Goal: Task Accomplishment & Management: Use online tool/utility

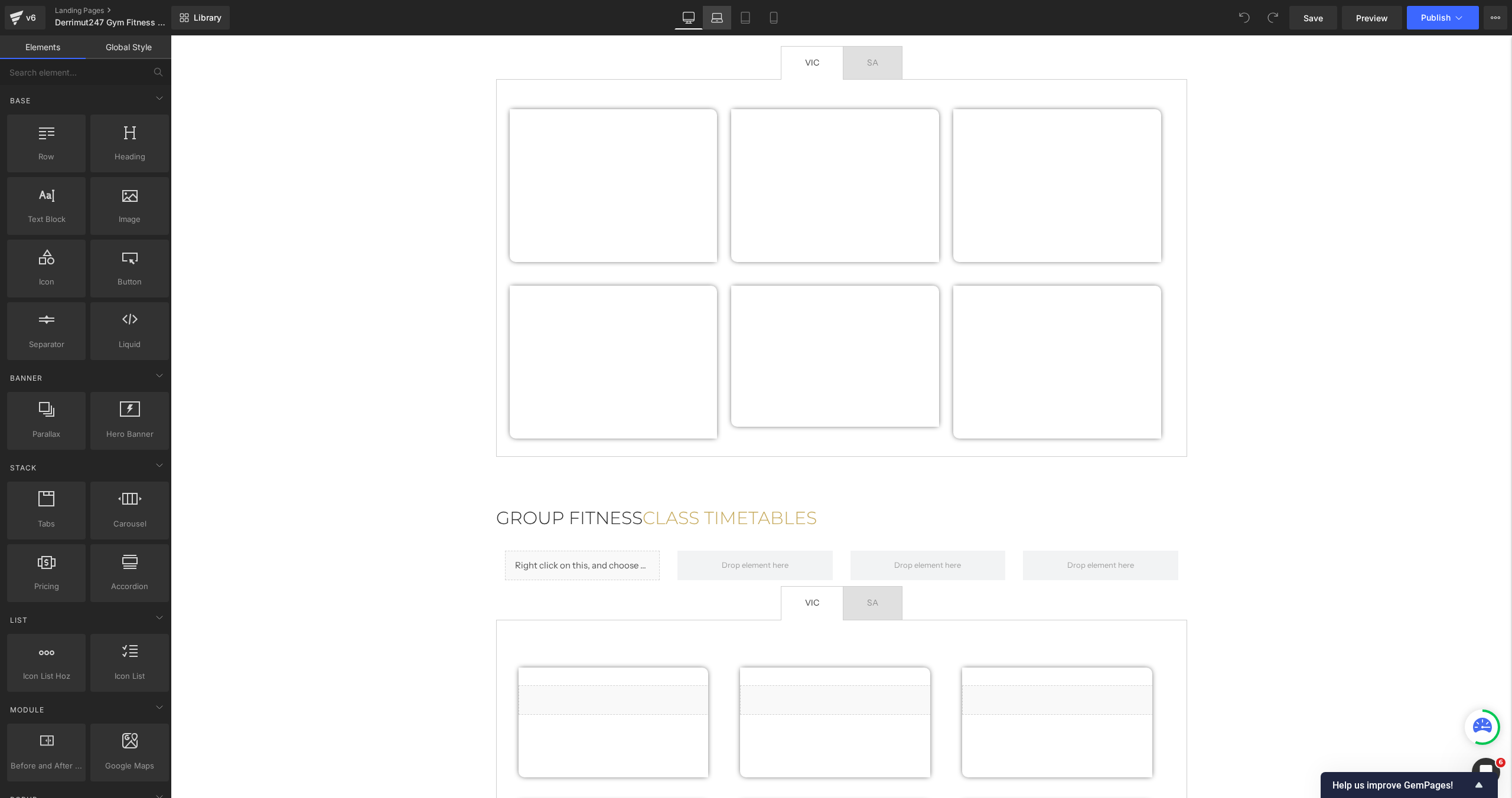
click at [720, 26] on link "Laptop" at bounding box center [717, 18] width 28 height 24
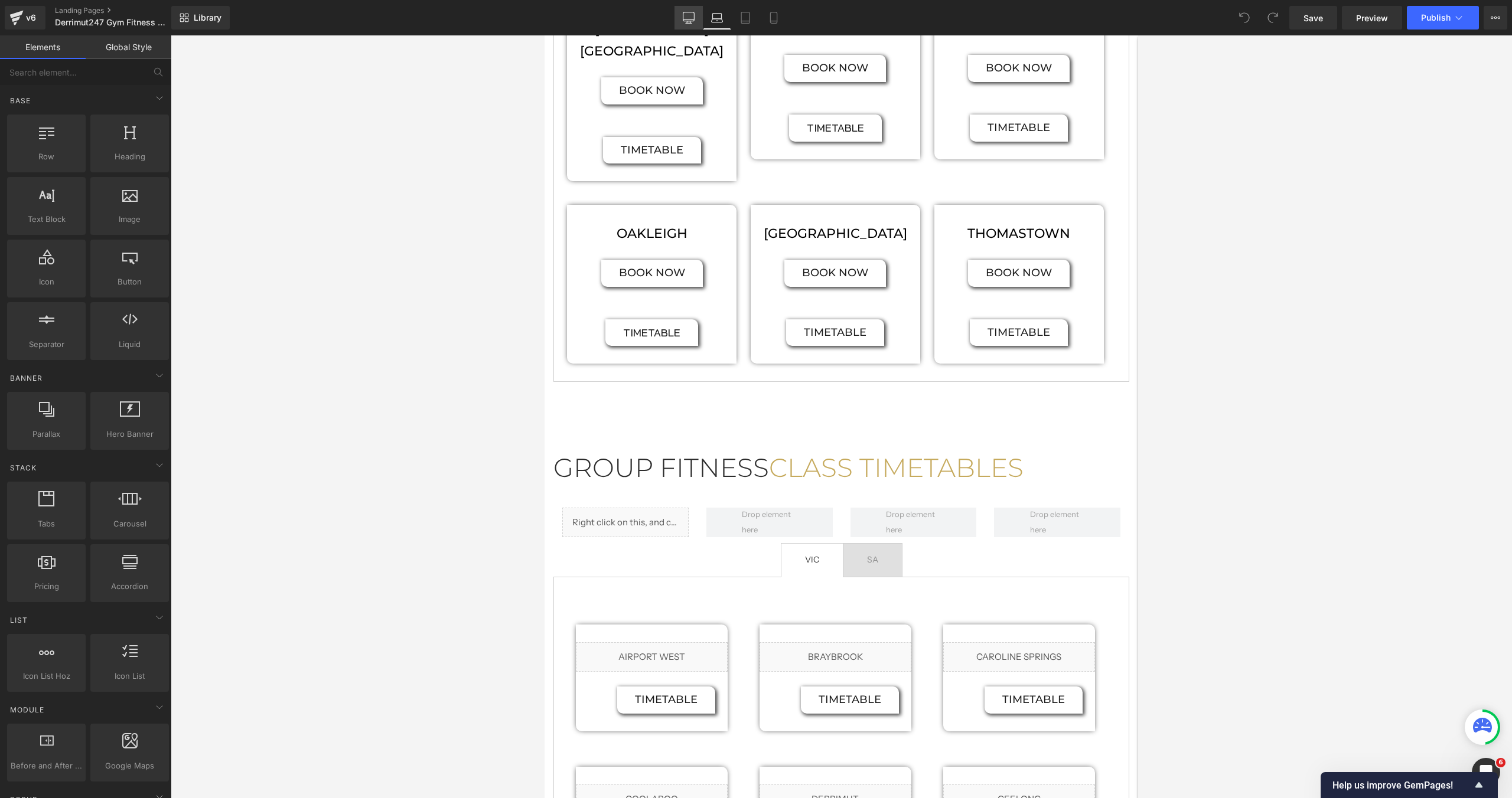
click at [685, 22] on icon at bounding box center [688, 17] width 11 height 11
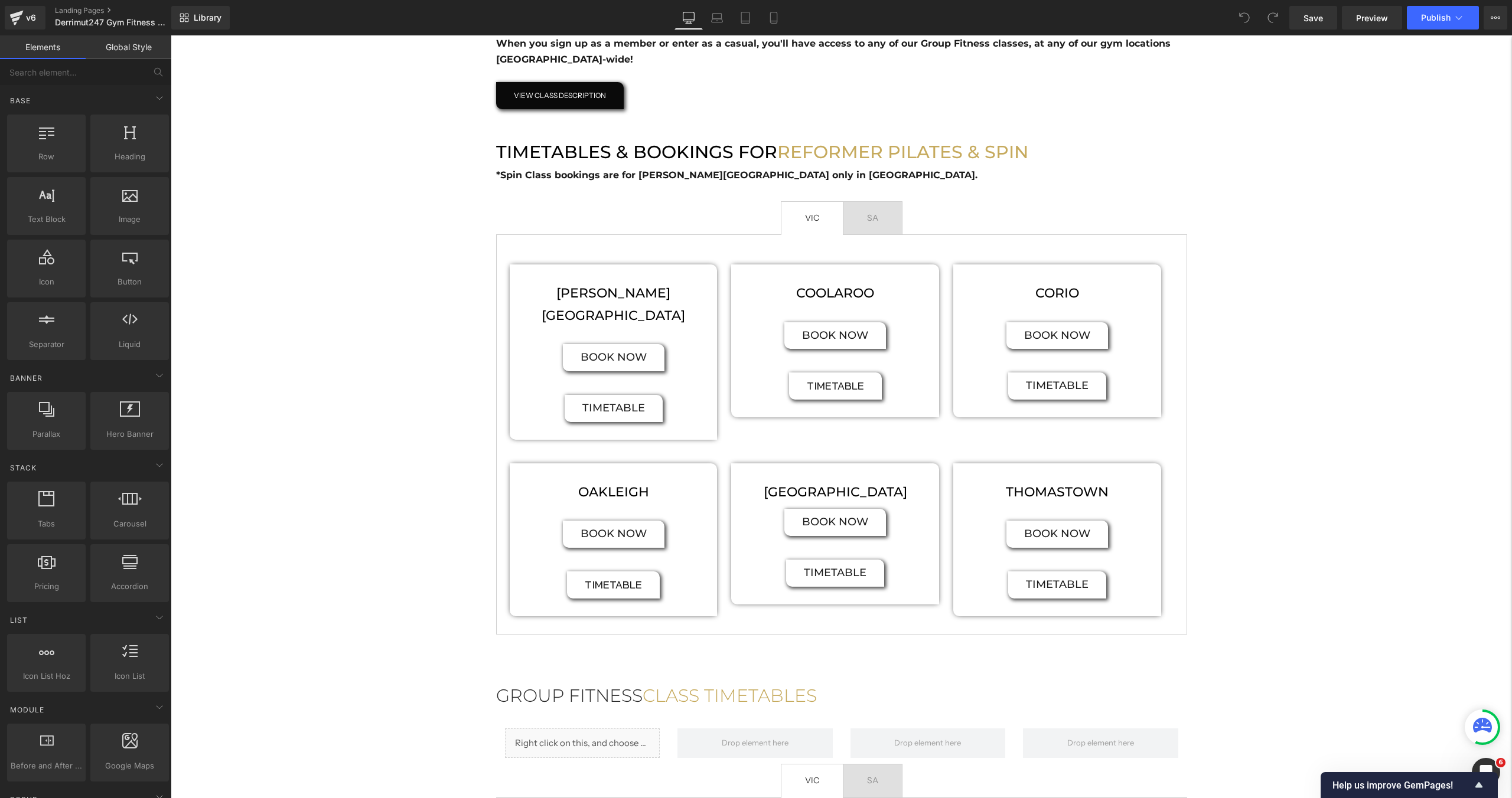
scroll to position [625, 0]
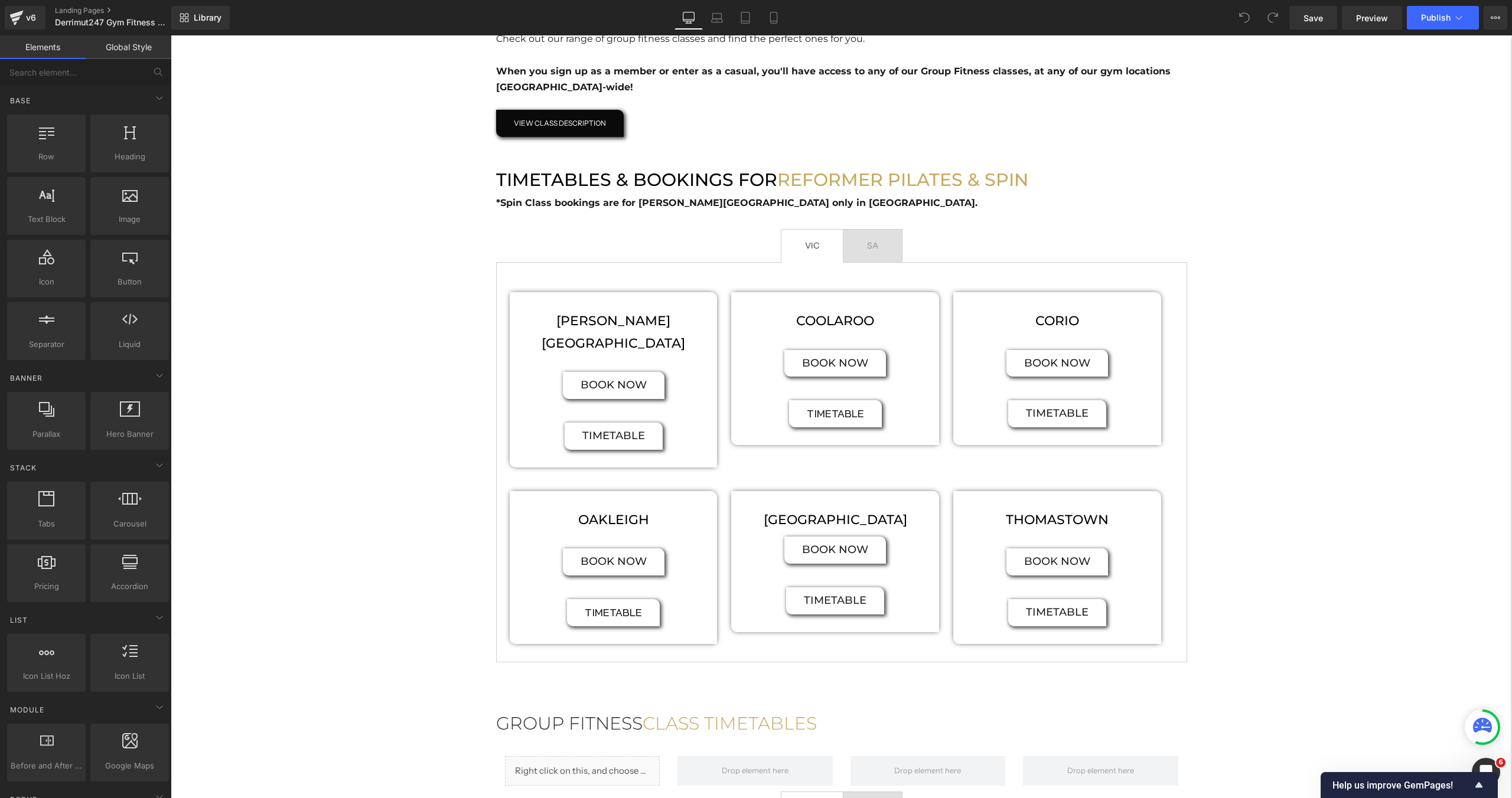
click at [412, 230] on div "Hero Banner FITNESS CLASSES Heading Group Fitness is the best way to make new f…" at bounding box center [841, 483] width 1341 height 2022
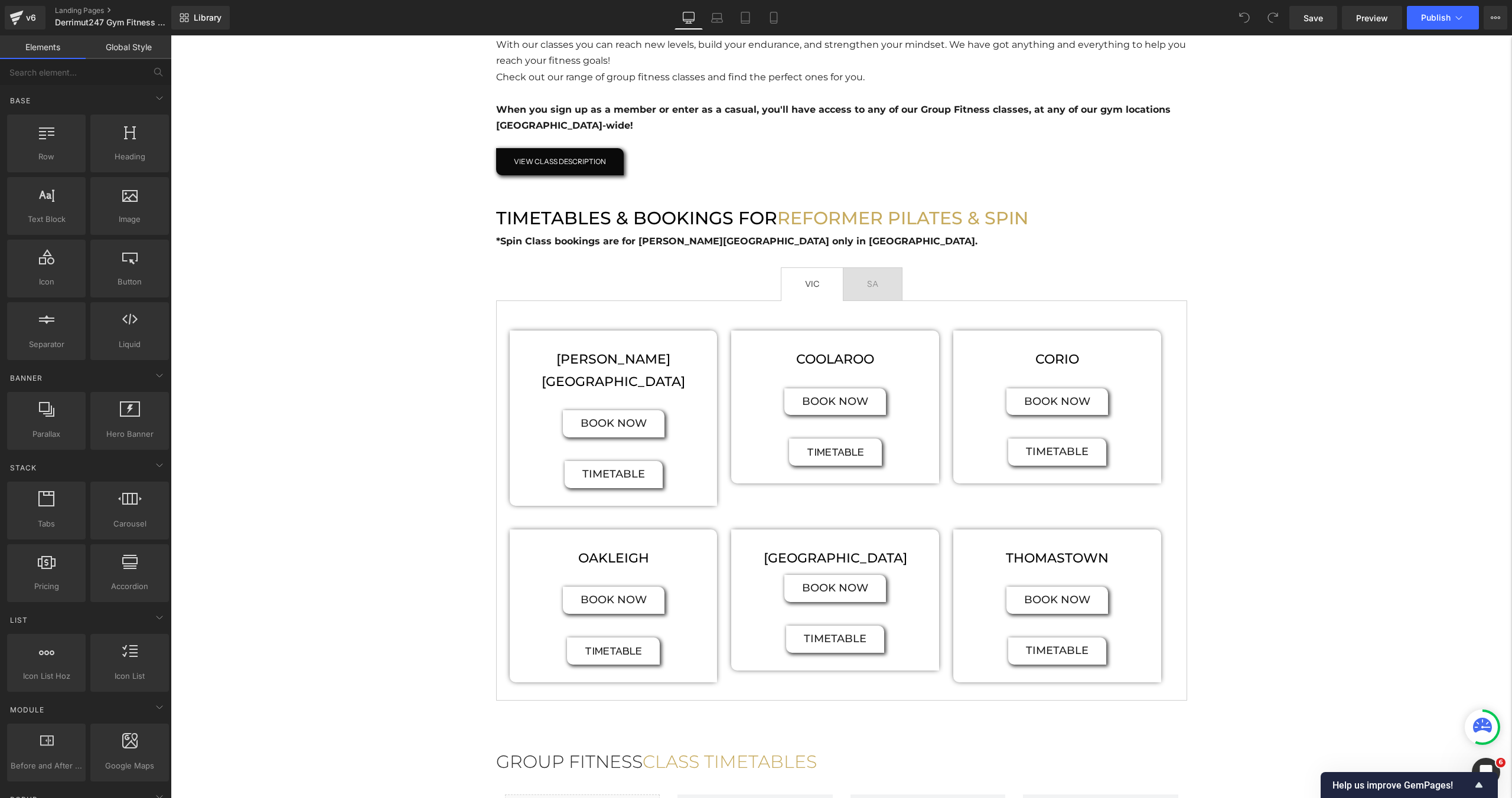
scroll to position [588, 0]
click at [893, 287] on span "SA Text Block" at bounding box center [873, 283] width 58 height 33
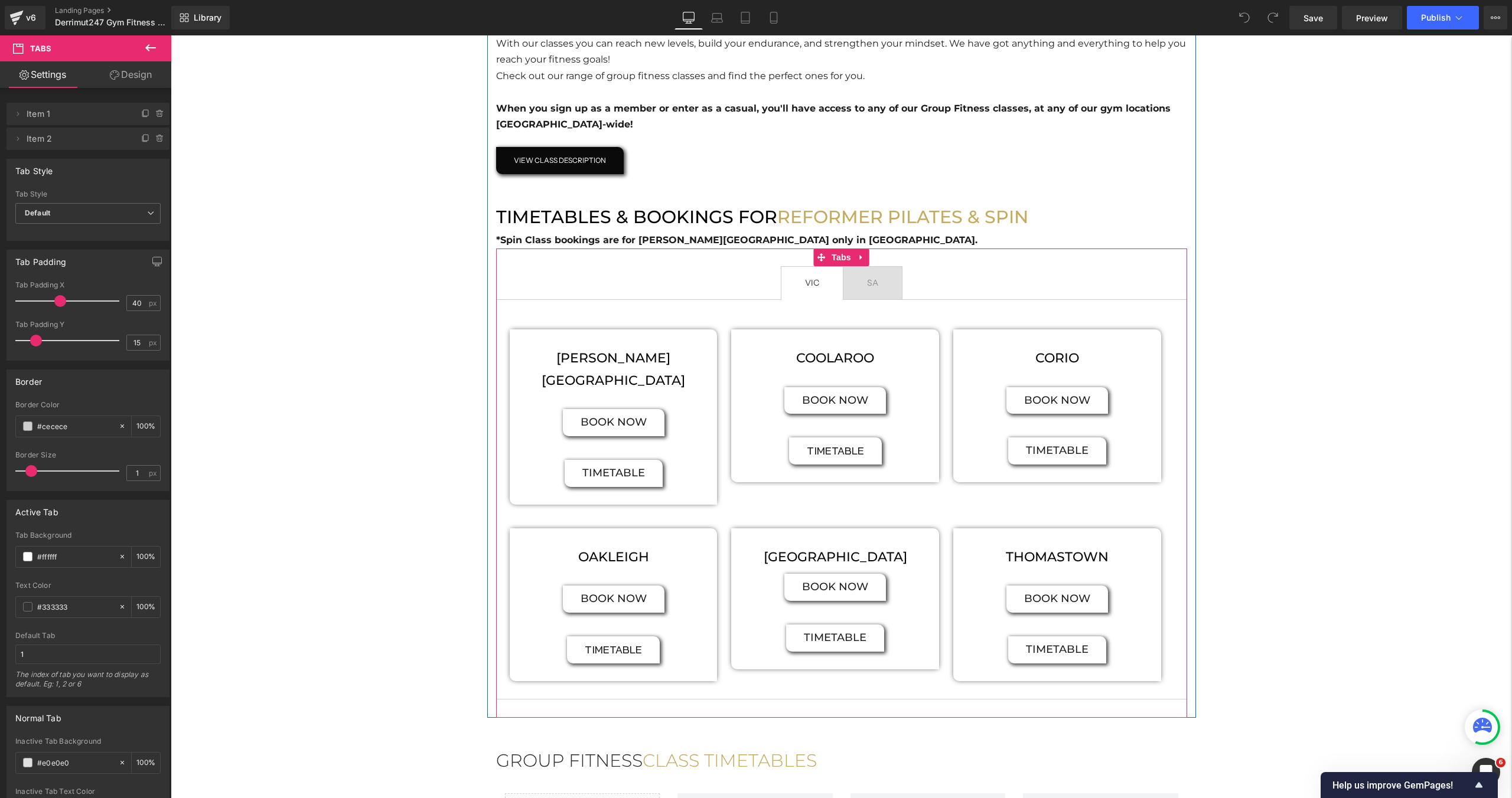
click at [829, 291] on span "VIC Text Block" at bounding box center [812, 283] width 61 height 33
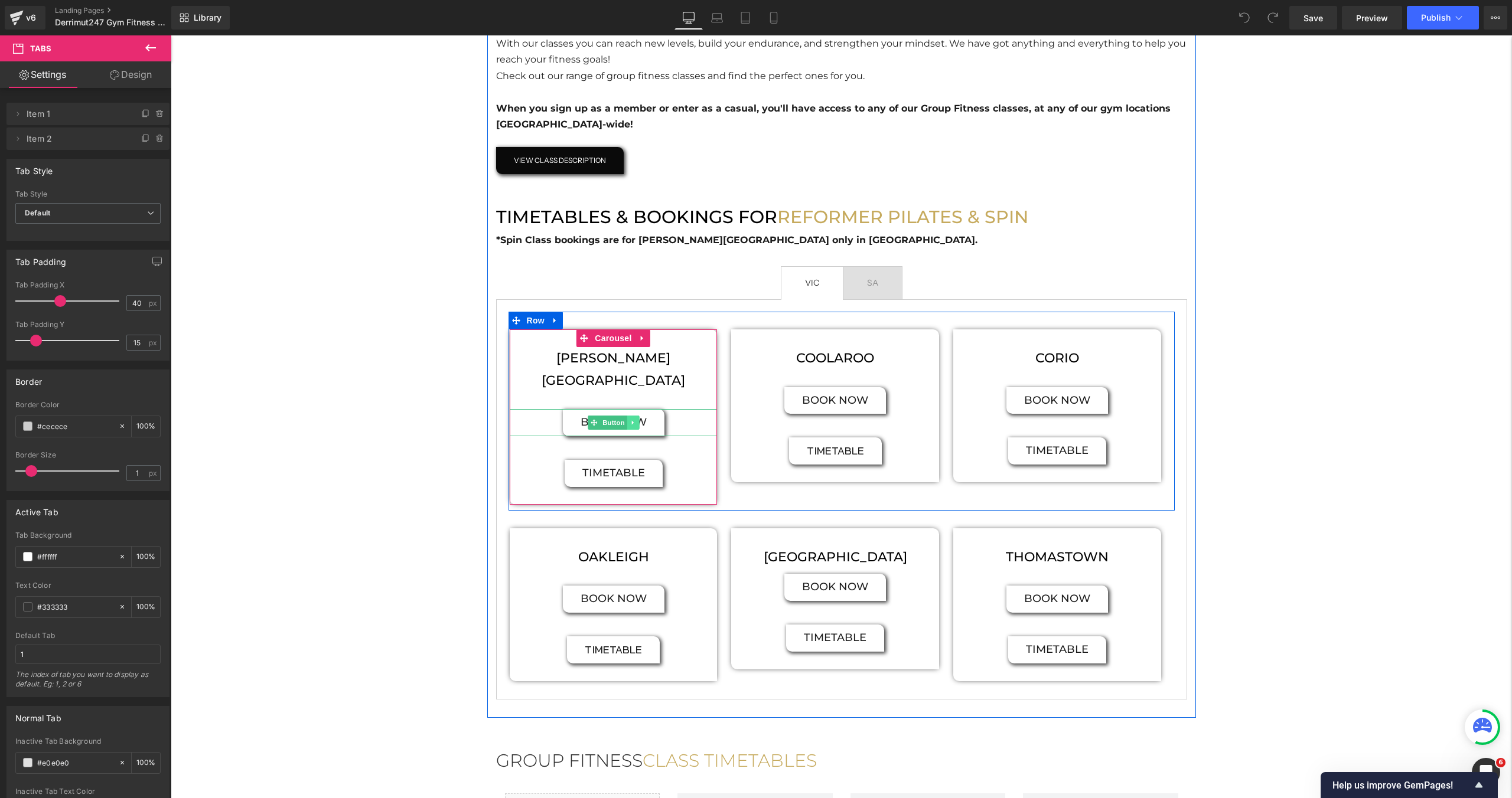
click at [633, 419] on icon at bounding box center [632, 422] width 6 height 7
click at [639, 419] on icon at bounding box center [638, 422] width 6 height 7
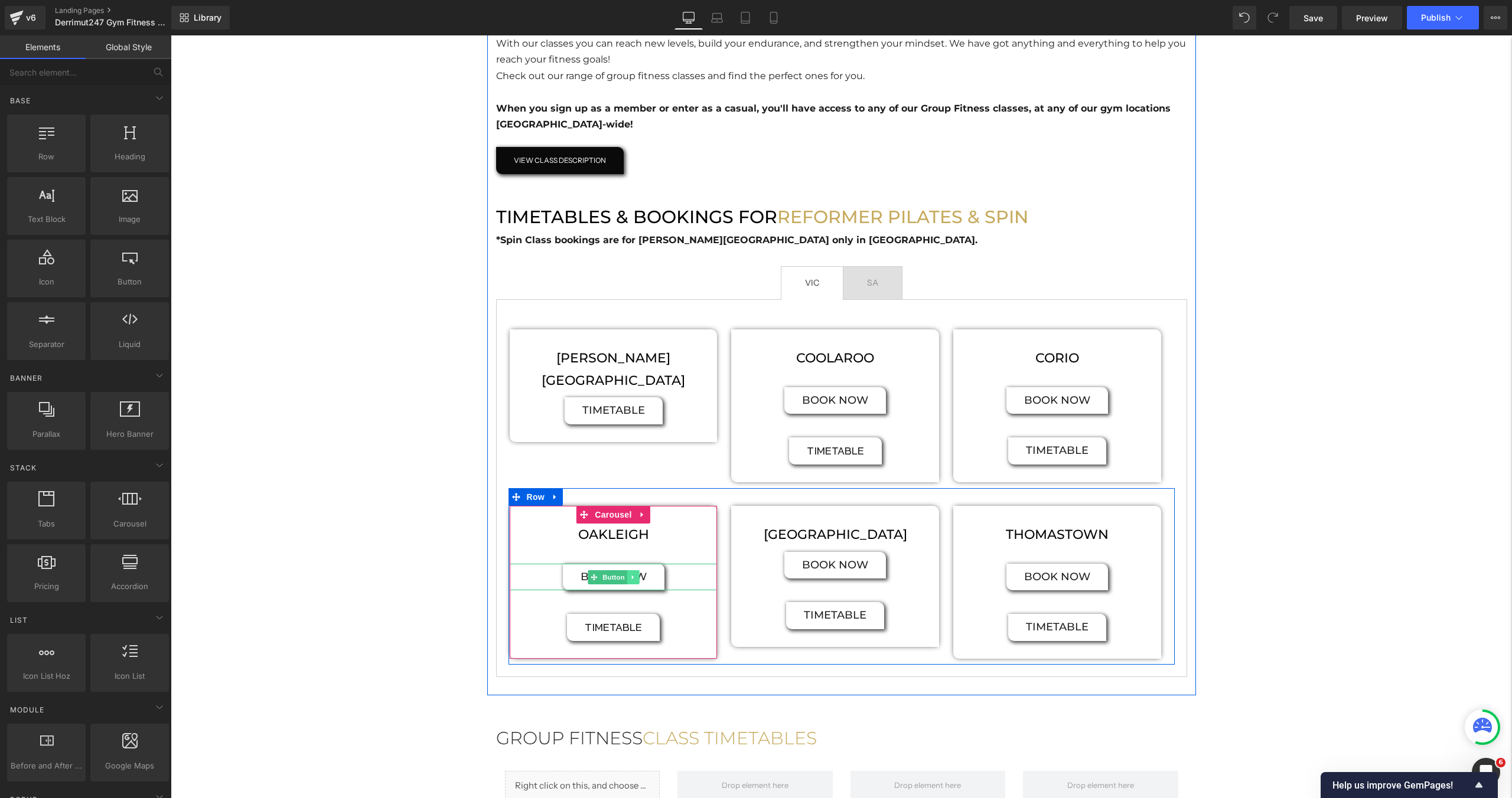
click at [633, 578] on icon at bounding box center [632, 577] width 2 height 4
click at [638, 577] on icon at bounding box center [638, 577] width 6 height 7
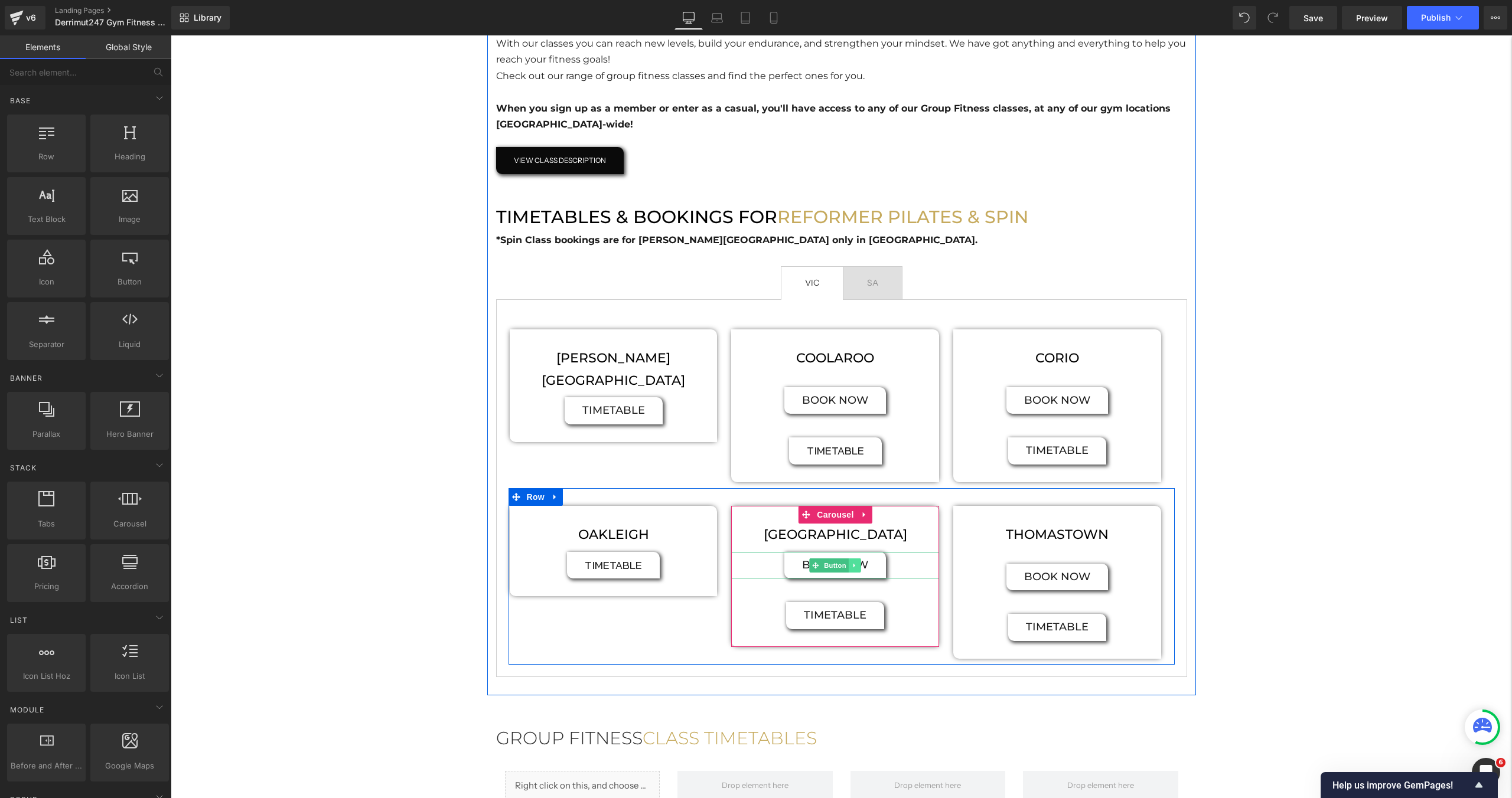
click at [854, 567] on icon at bounding box center [854, 566] width 6 height 7
click at [859, 566] on icon at bounding box center [860, 565] width 6 height 6
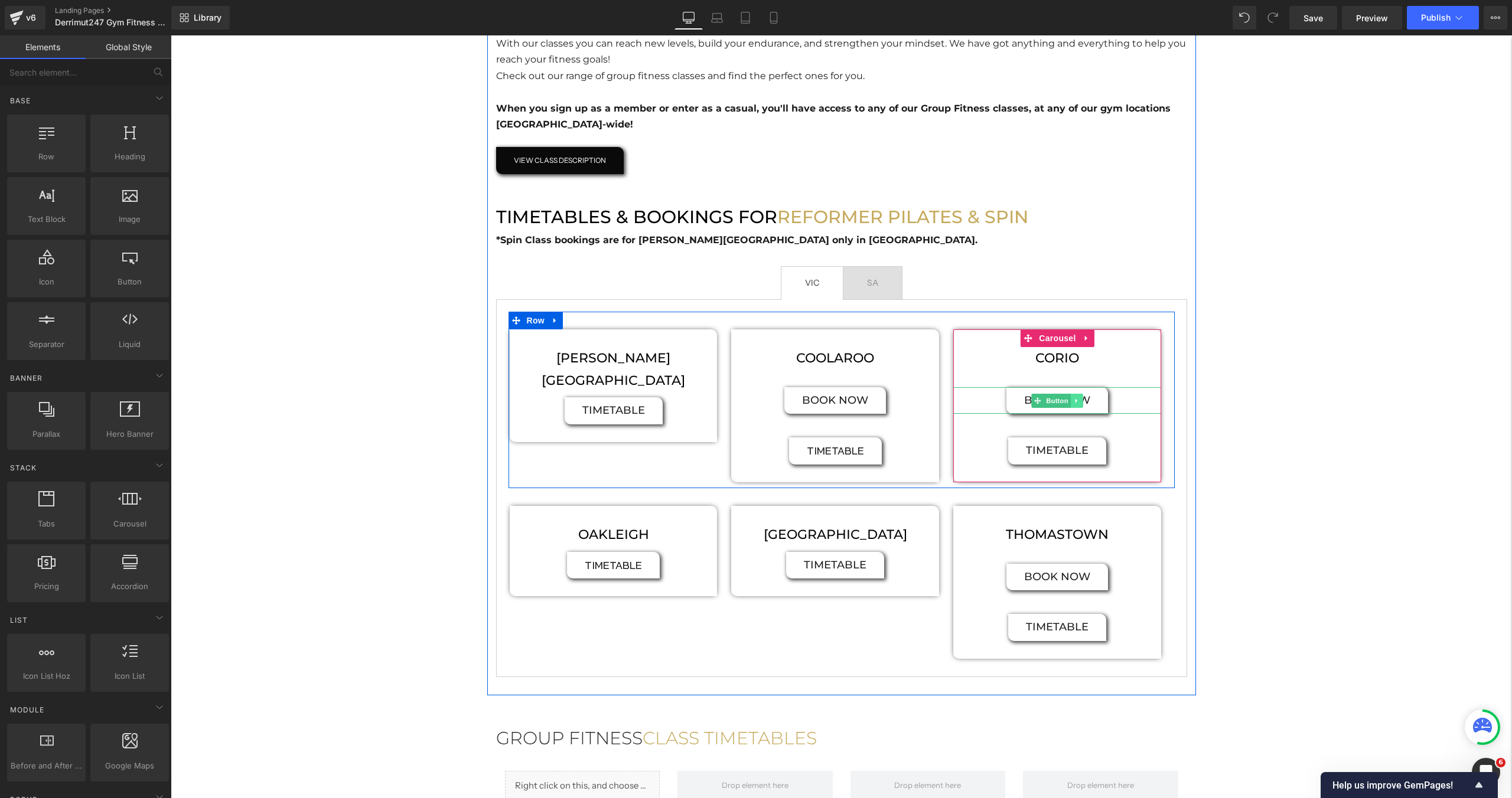
click at [1078, 401] on icon at bounding box center [1077, 401] width 6 height 7
click at [1081, 401] on icon at bounding box center [1082, 400] width 6 height 6
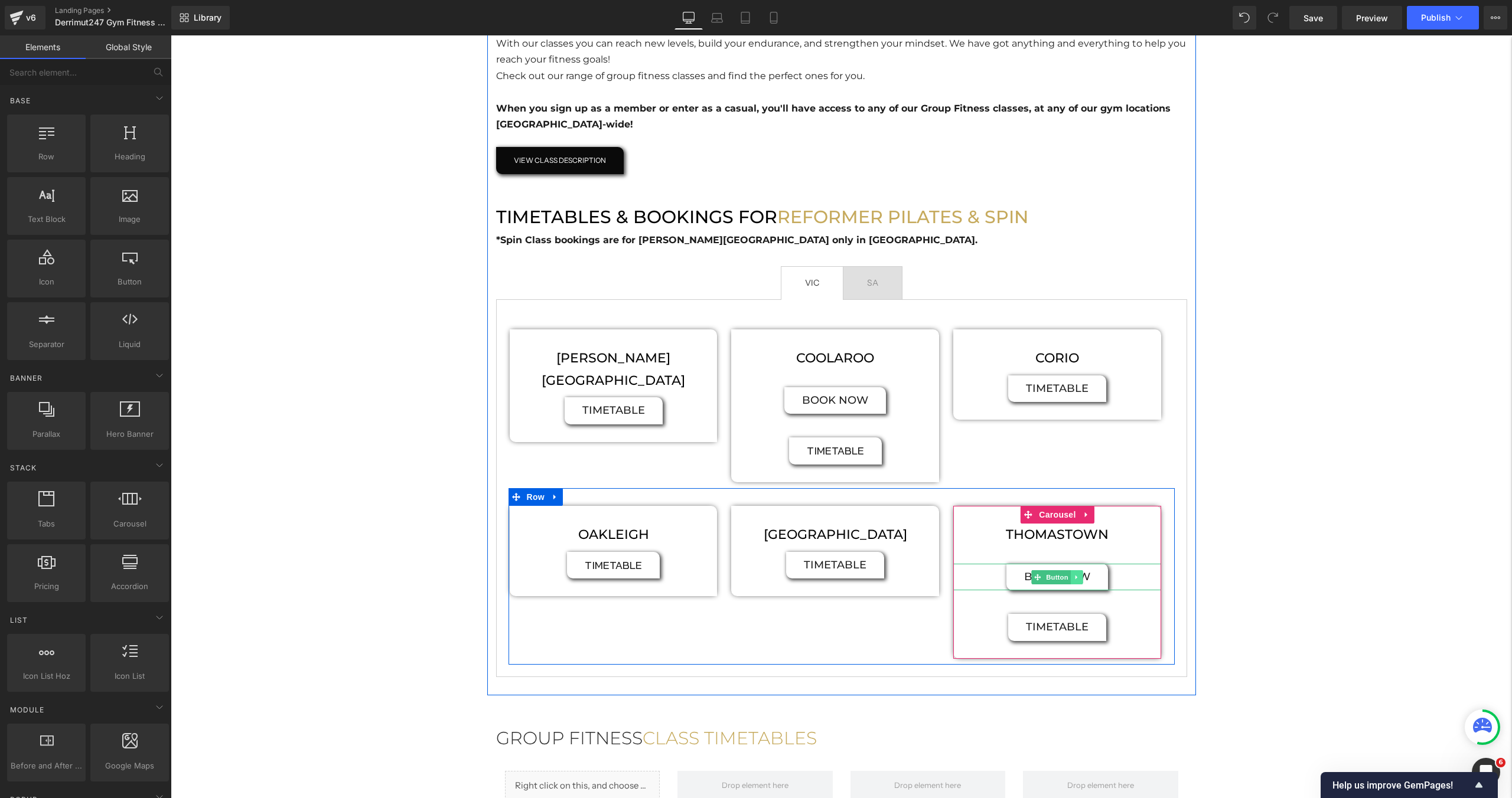
click at [1077, 581] on link at bounding box center [1077, 577] width 12 height 14
click at [1080, 579] on link at bounding box center [1084, 577] width 12 height 14
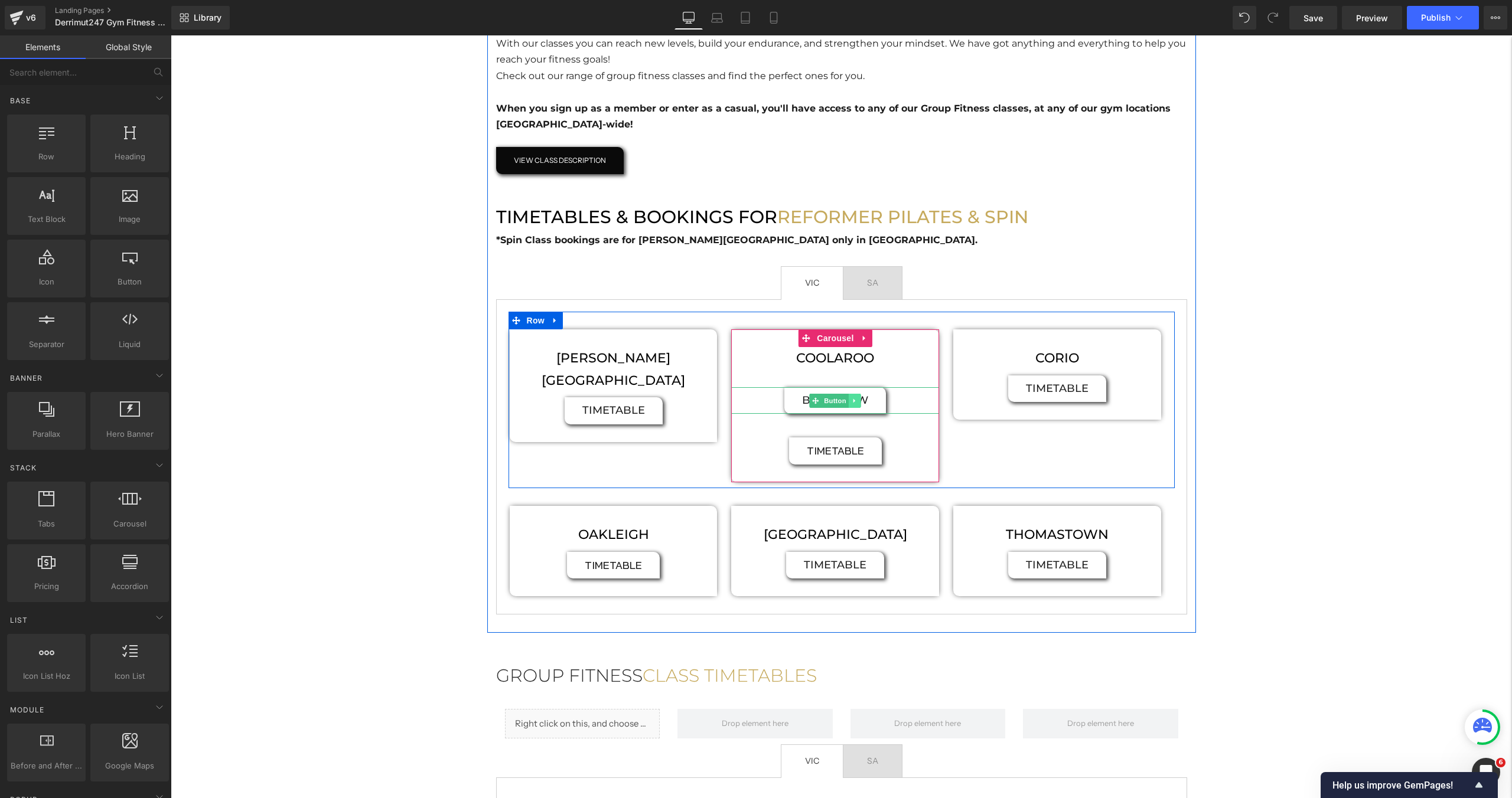
click at [855, 401] on icon at bounding box center [854, 401] width 6 height 7
click at [859, 403] on icon at bounding box center [860, 400] width 6 height 6
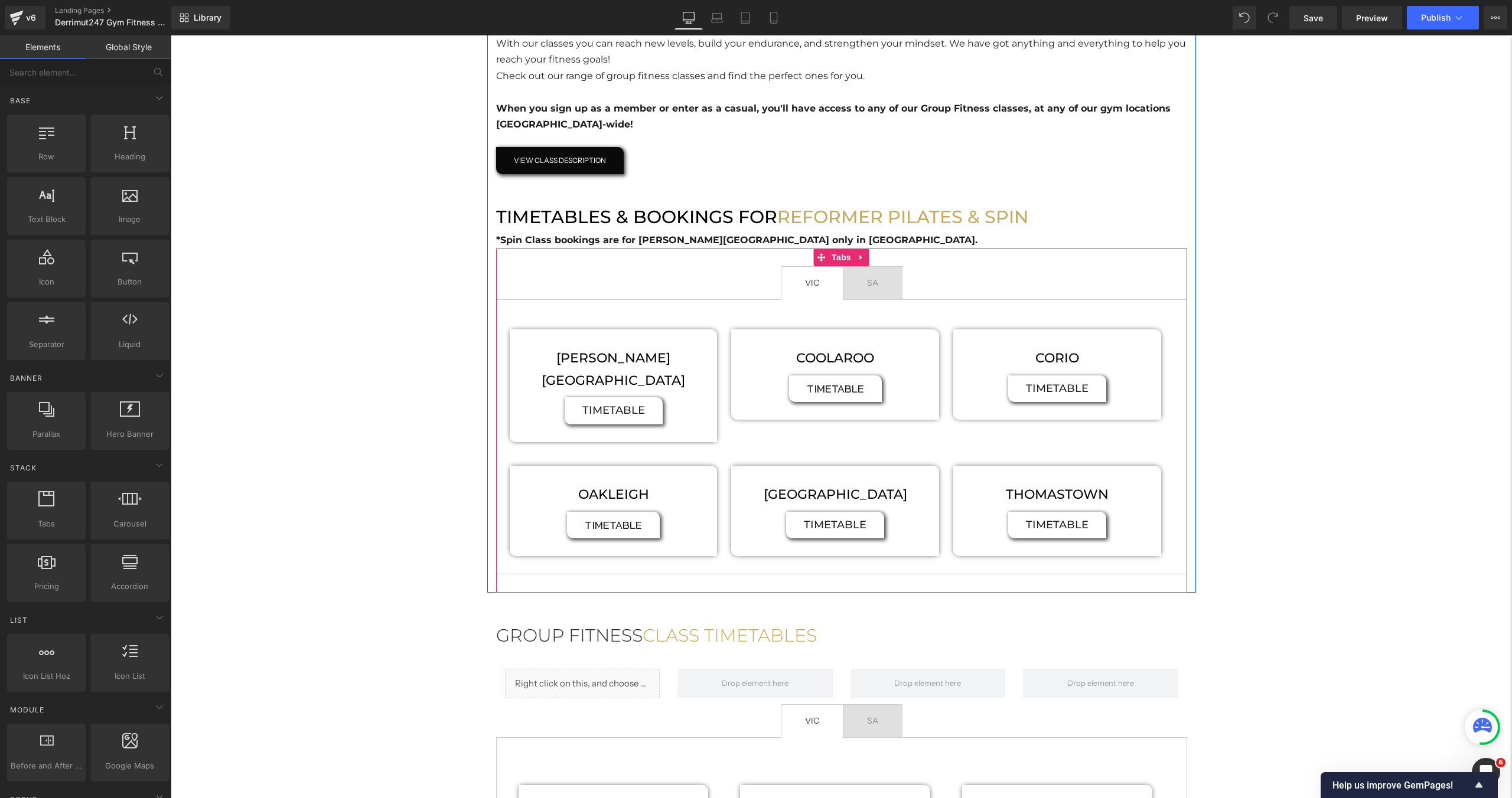
click at [882, 283] on span "SA Text Block" at bounding box center [873, 283] width 58 height 33
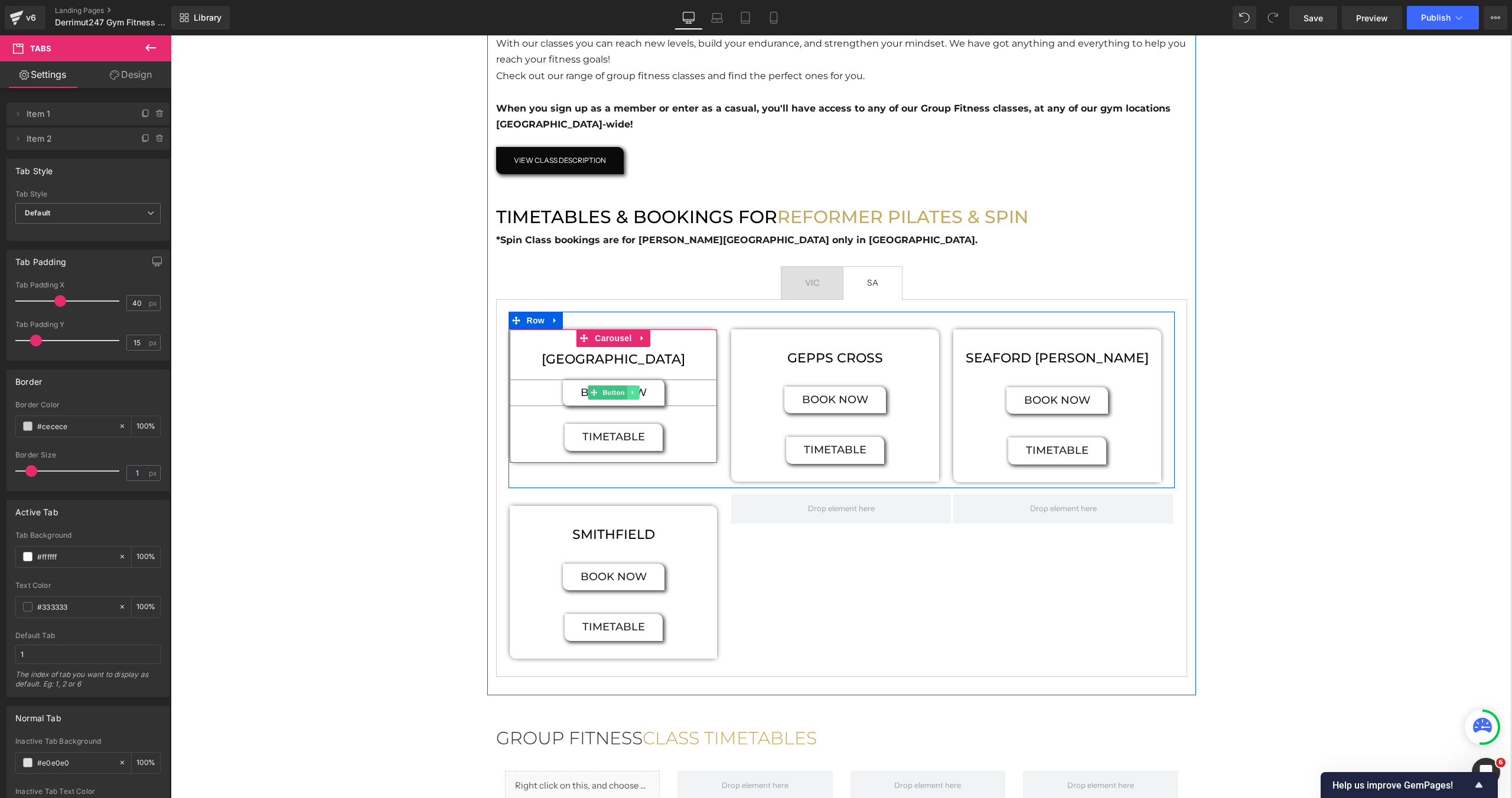
click at [632, 393] on icon at bounding box center [632, 392] width 2 height 4
click at [635, 393] on link at bounding box center [639, 392] width 12 height 14
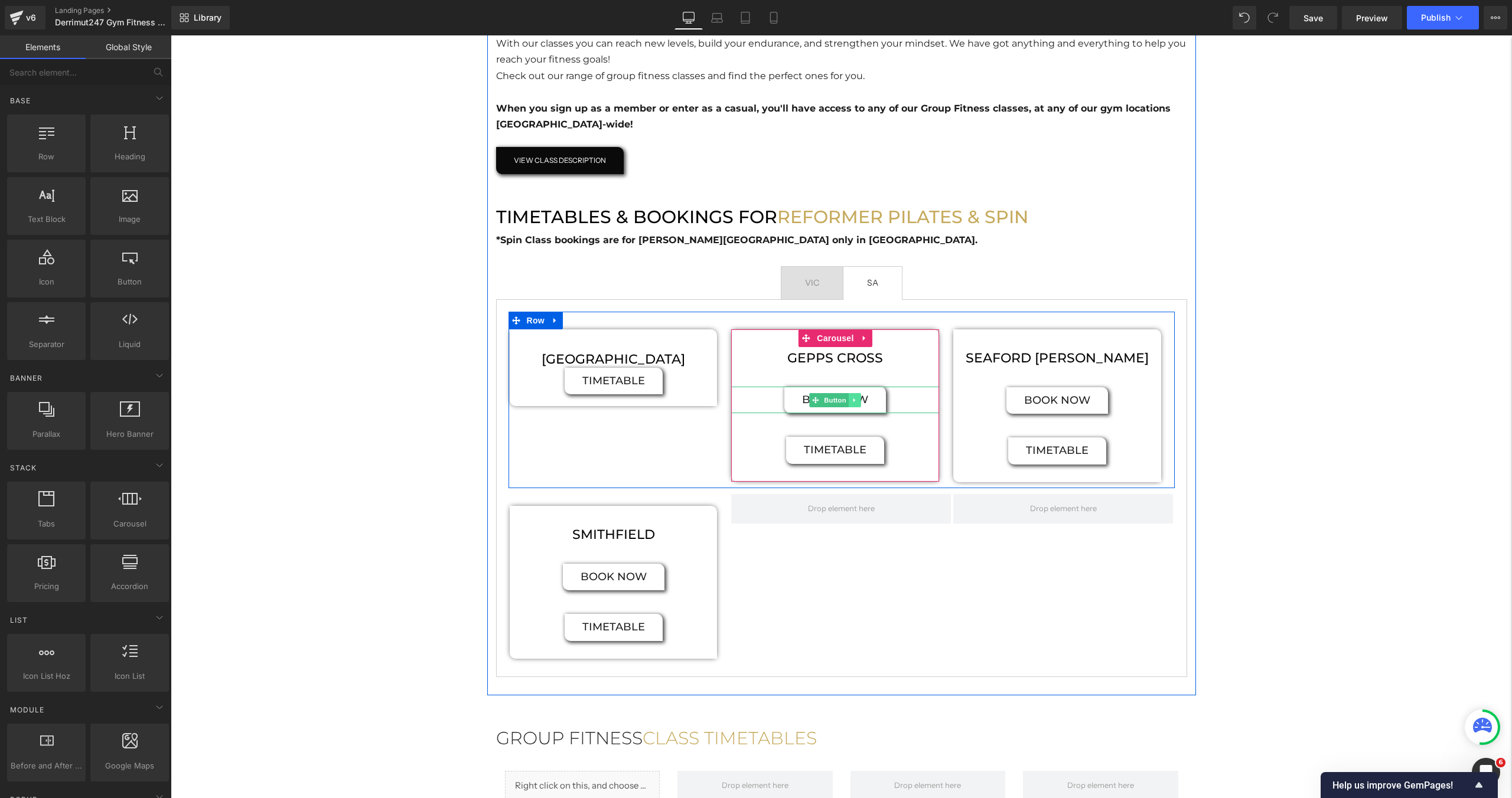
click at [857, 403] on icon at bounding box center [854, 400] width 6 height 7
click at [857, 403] on link at bounding box center [861, 400] width 12 height 14
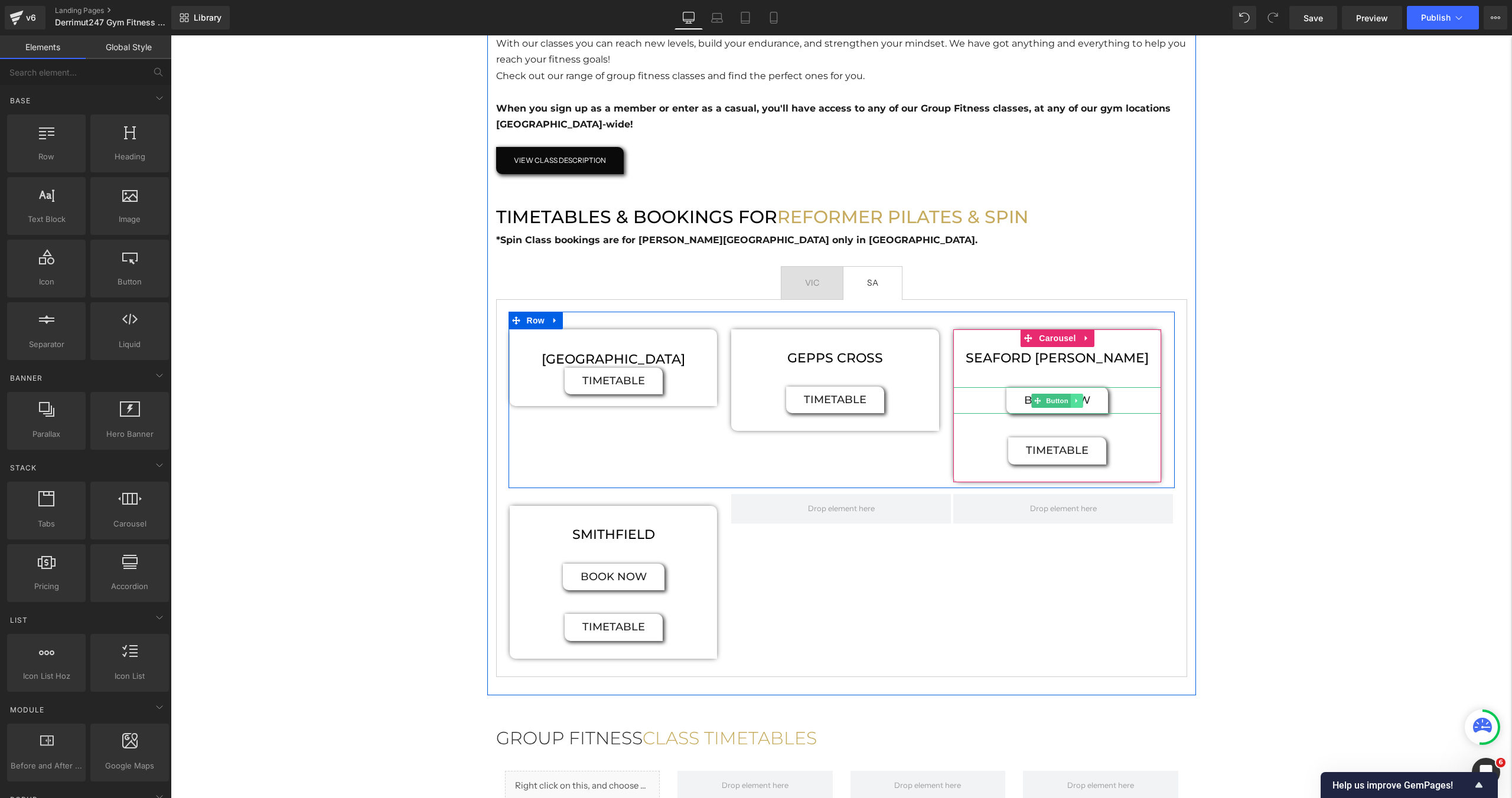
click at [1080, 402] on icon at bounding box center [1077, 401] width 6 height 7
click at [1086, 402] on icon at bounding box center [1082, 400] width 6 height 6
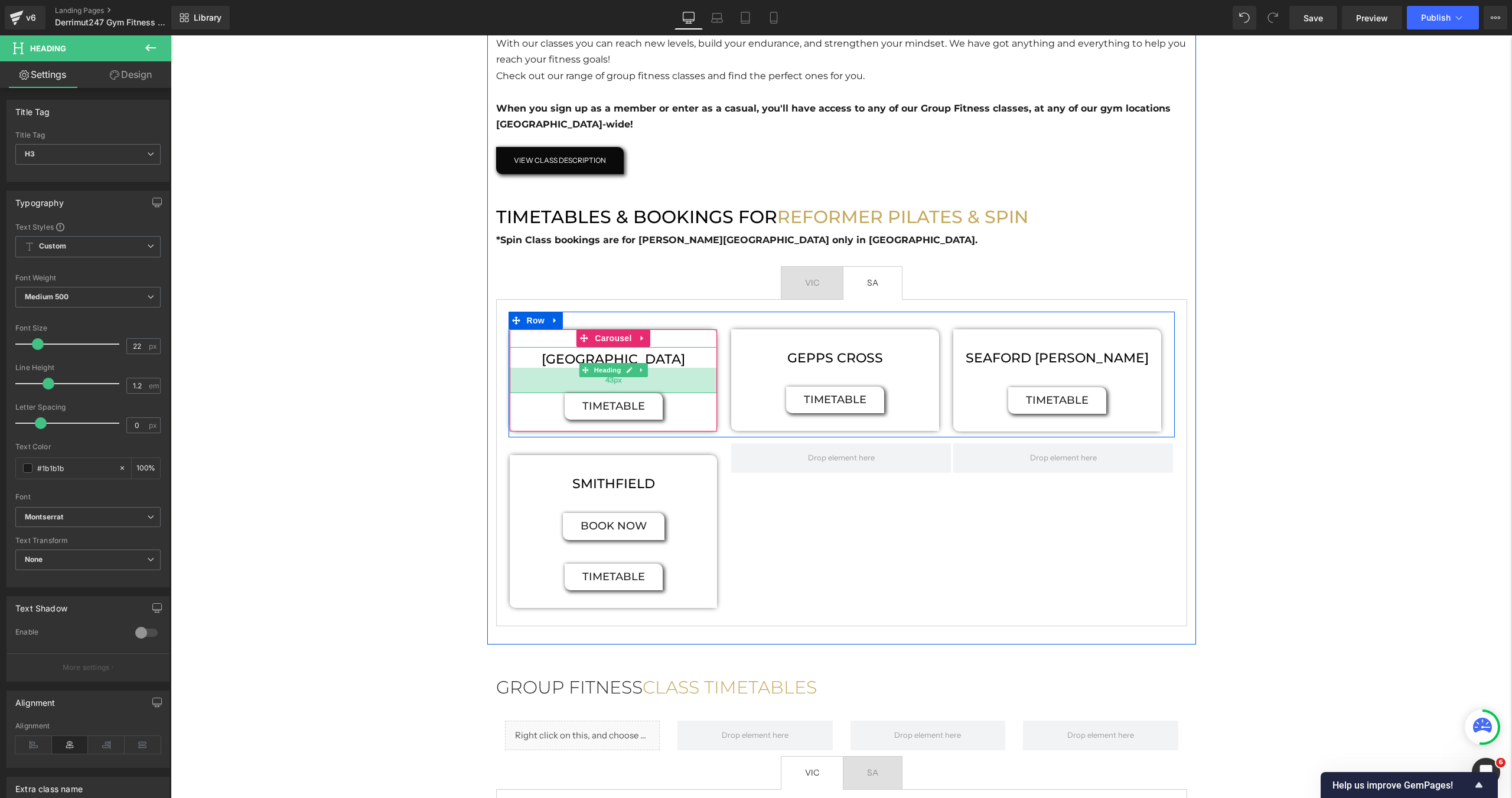
drag, startPoint x: 623, startPoint y: 367, endPoint x: 618, endPoint y: 392, distance: 25.5
click at [618, 392] on div "43px" at bounding box center [614, 380] width 208 height 26
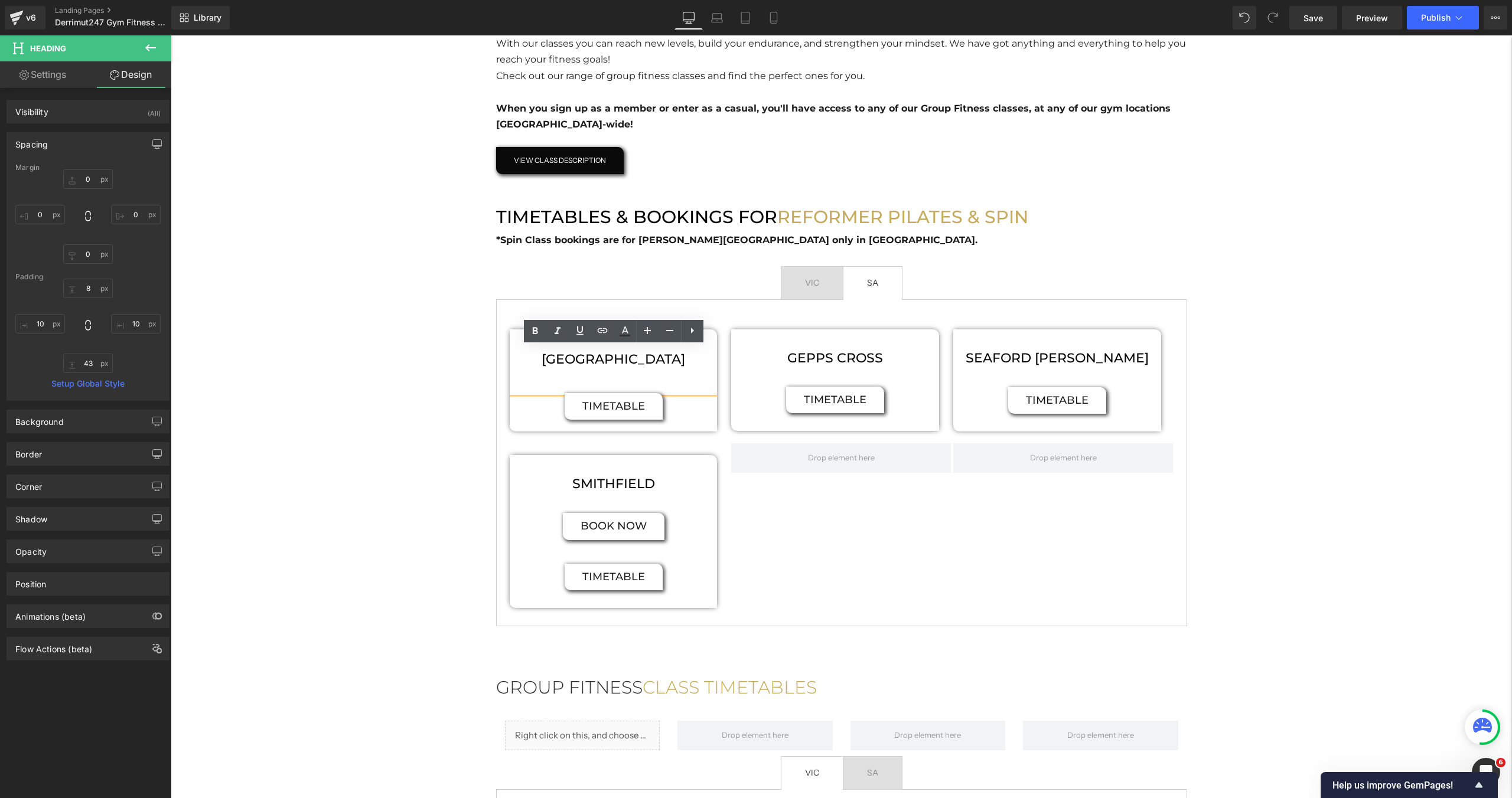
click at [376, 484] on div "Hero Banner FITNESS CLASSES Heading Group Fitness is the best way to make new f…" at bounding box center [841, 485] width 1341 height 1949
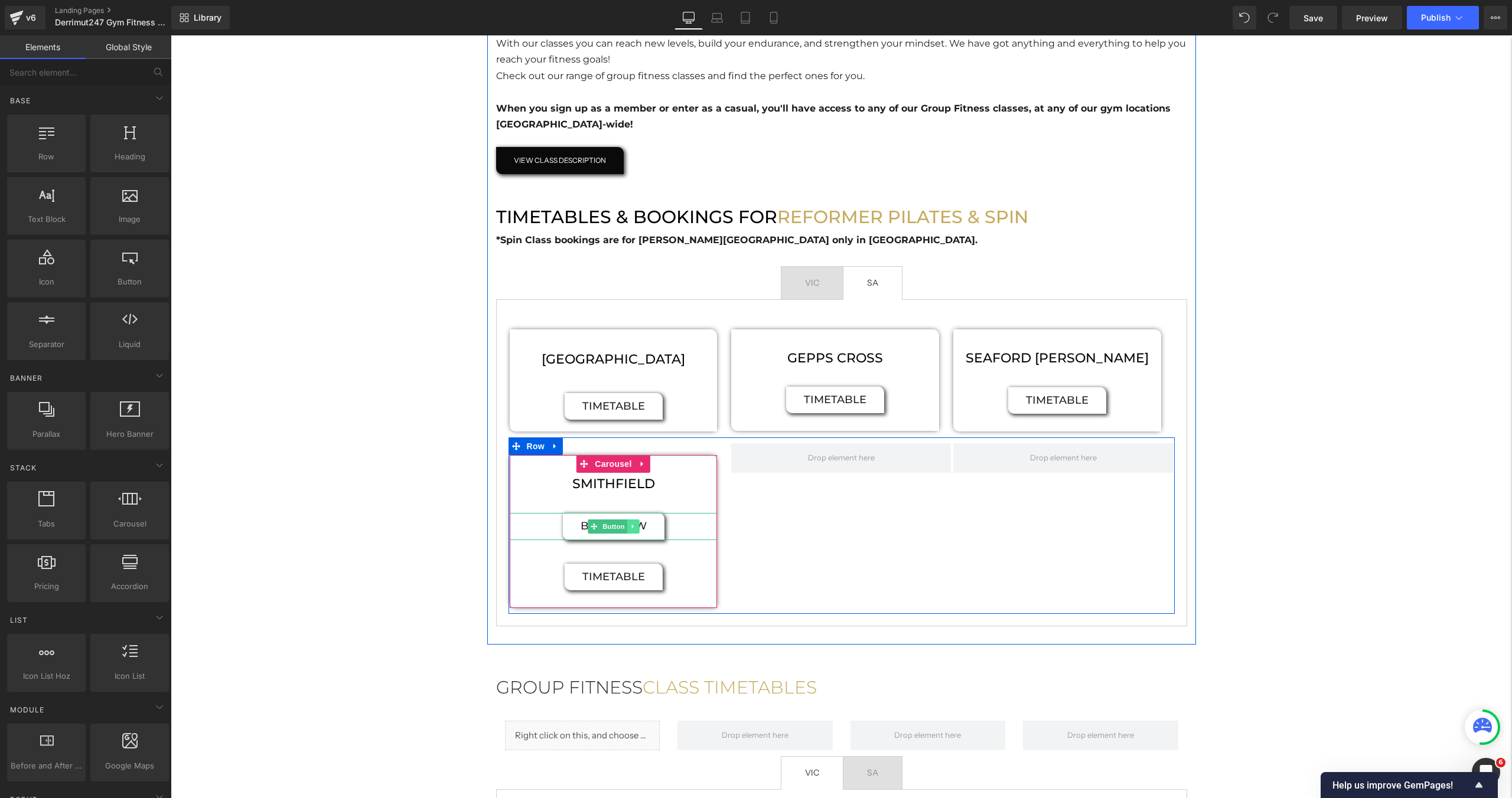
click at [638, 526] on link at bounding box center [633, 527] width 12 height 14
click at [638, 528] on icon at bounding box center [638, 526] width 6 height 6
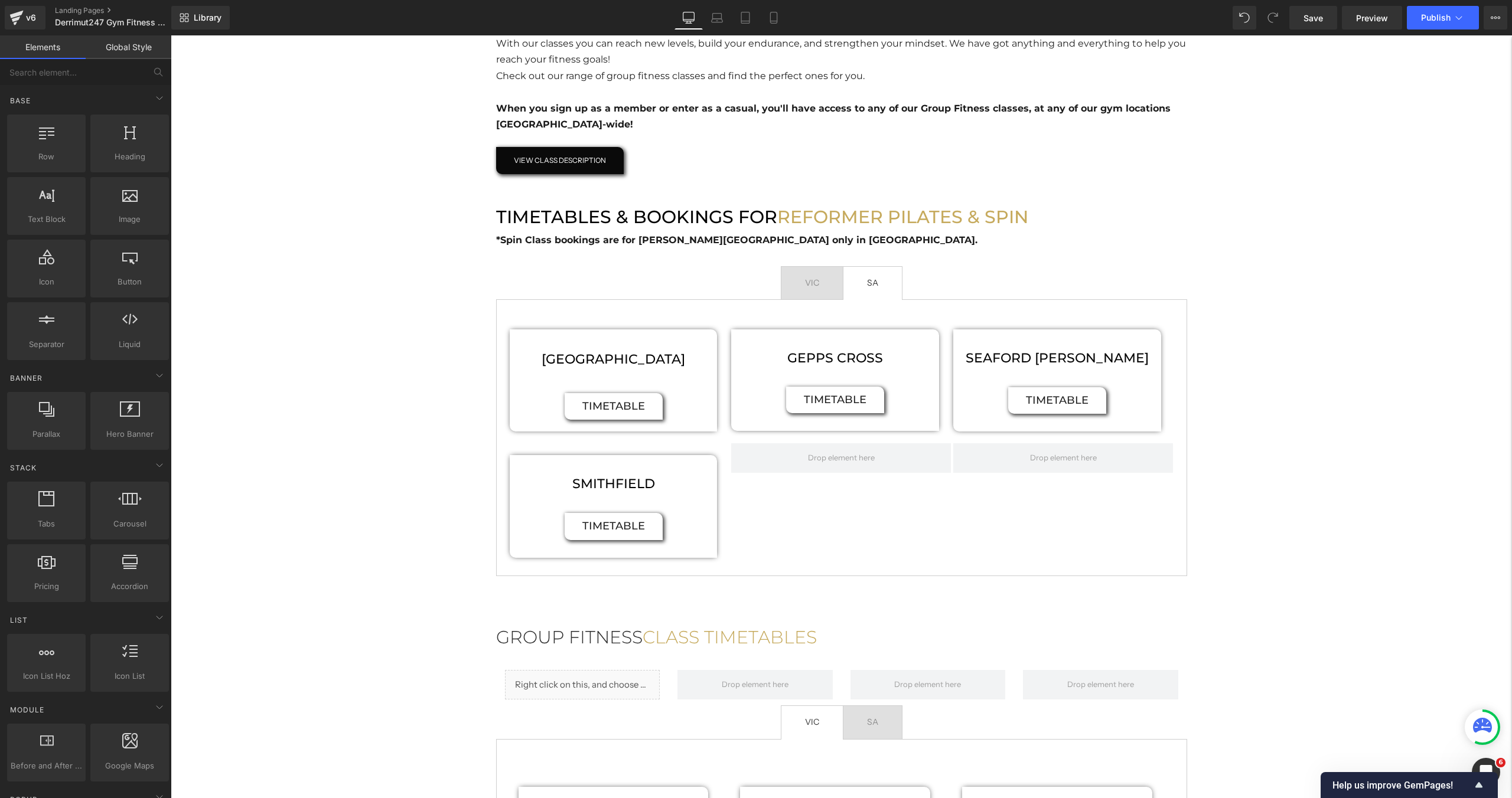
click at [1458, 405] on div "Hero Banner FITNESS CLASSES Heading Group Fitness is the best way to make new f…" at bounding box center [841, 460] width 1341 height 1899
click at [842, 291] on span "VIC Text Block" at bounding box center [812, 283] width 61 height 33
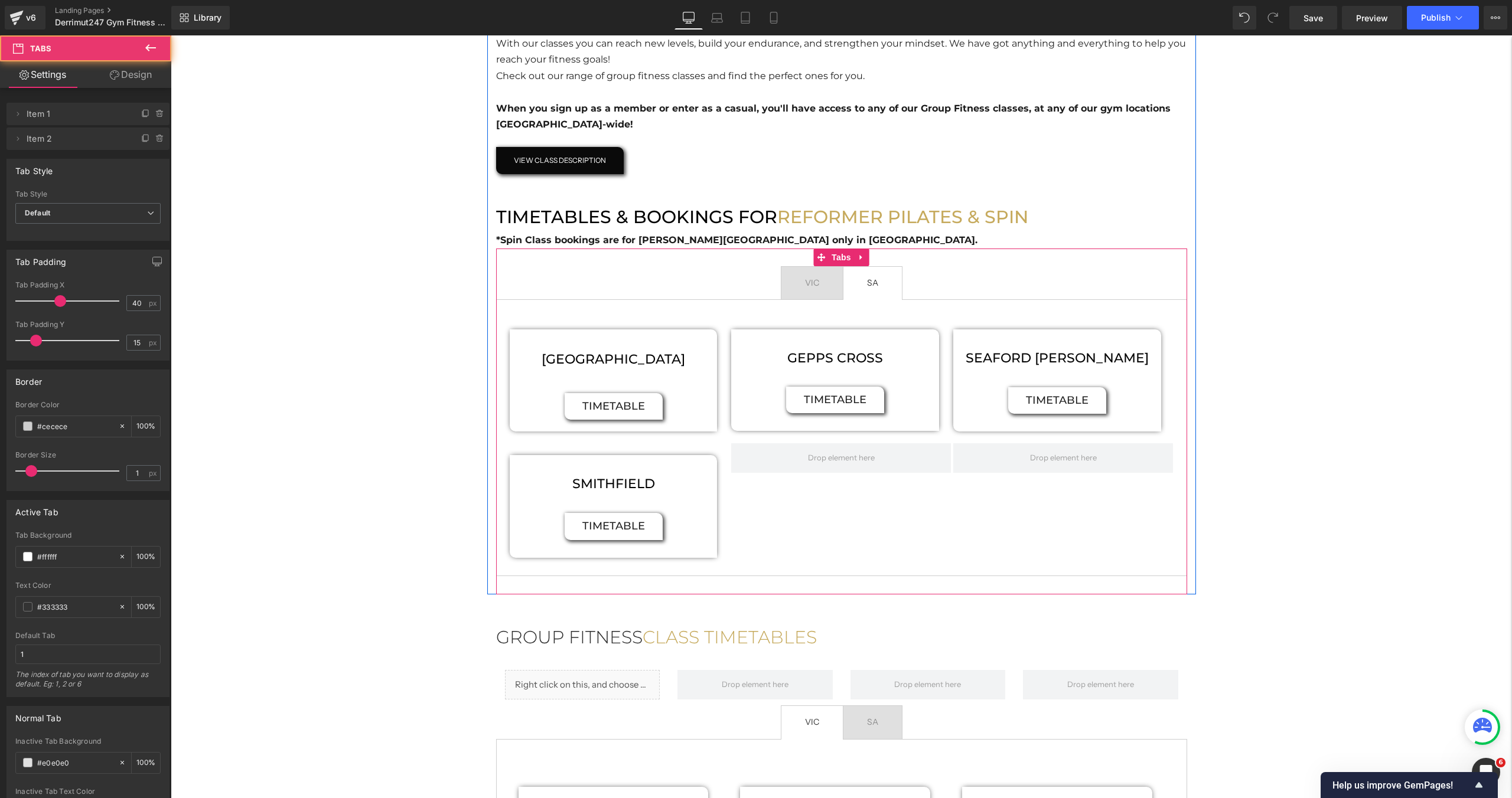
click at [860, 293] on span "SA Text Block" at bounding box center [873, 283] width 58 height 33
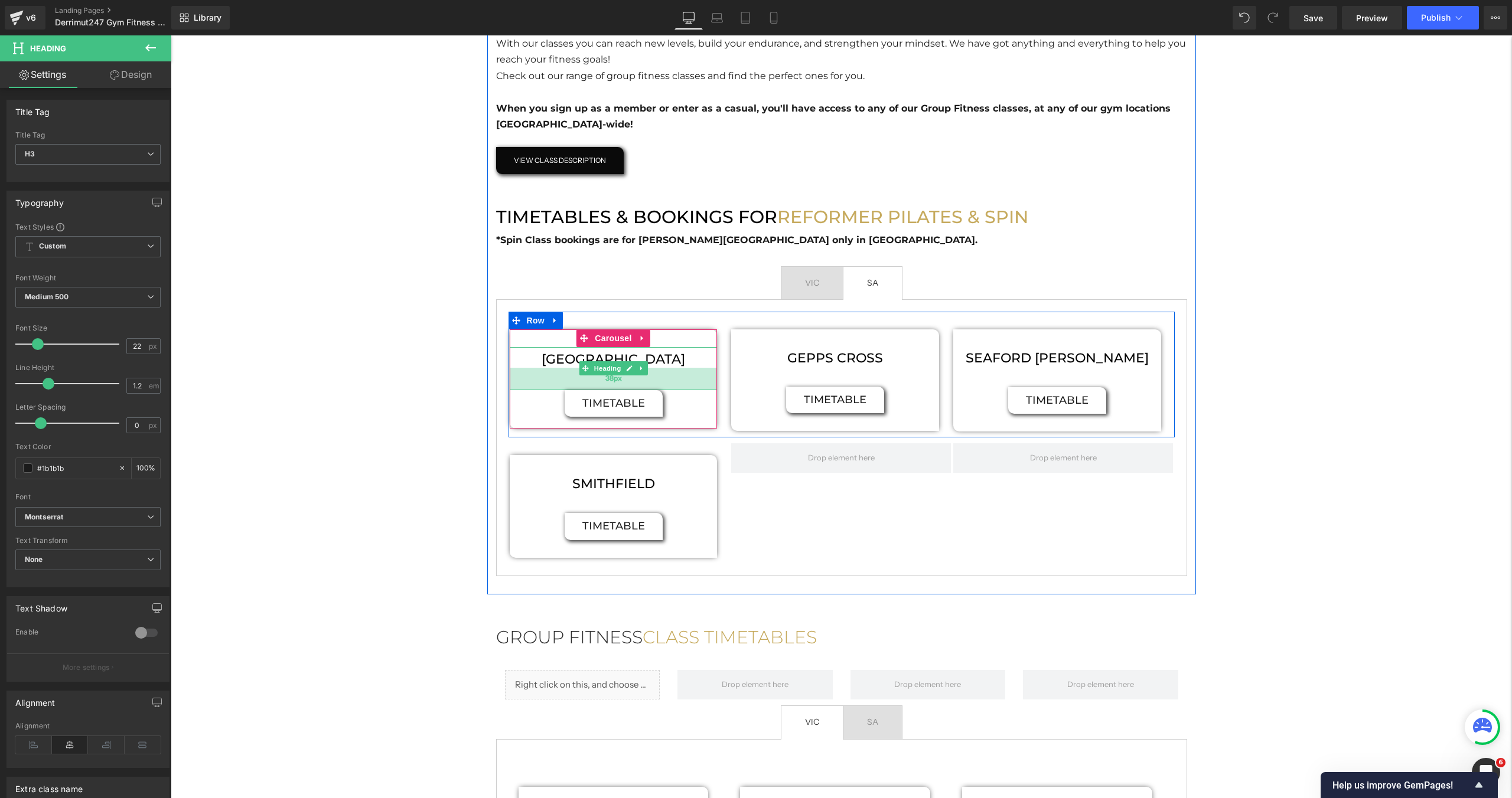
click at [651, 387] on div "38px" at bounding box center [614, 378] width 208 height 22
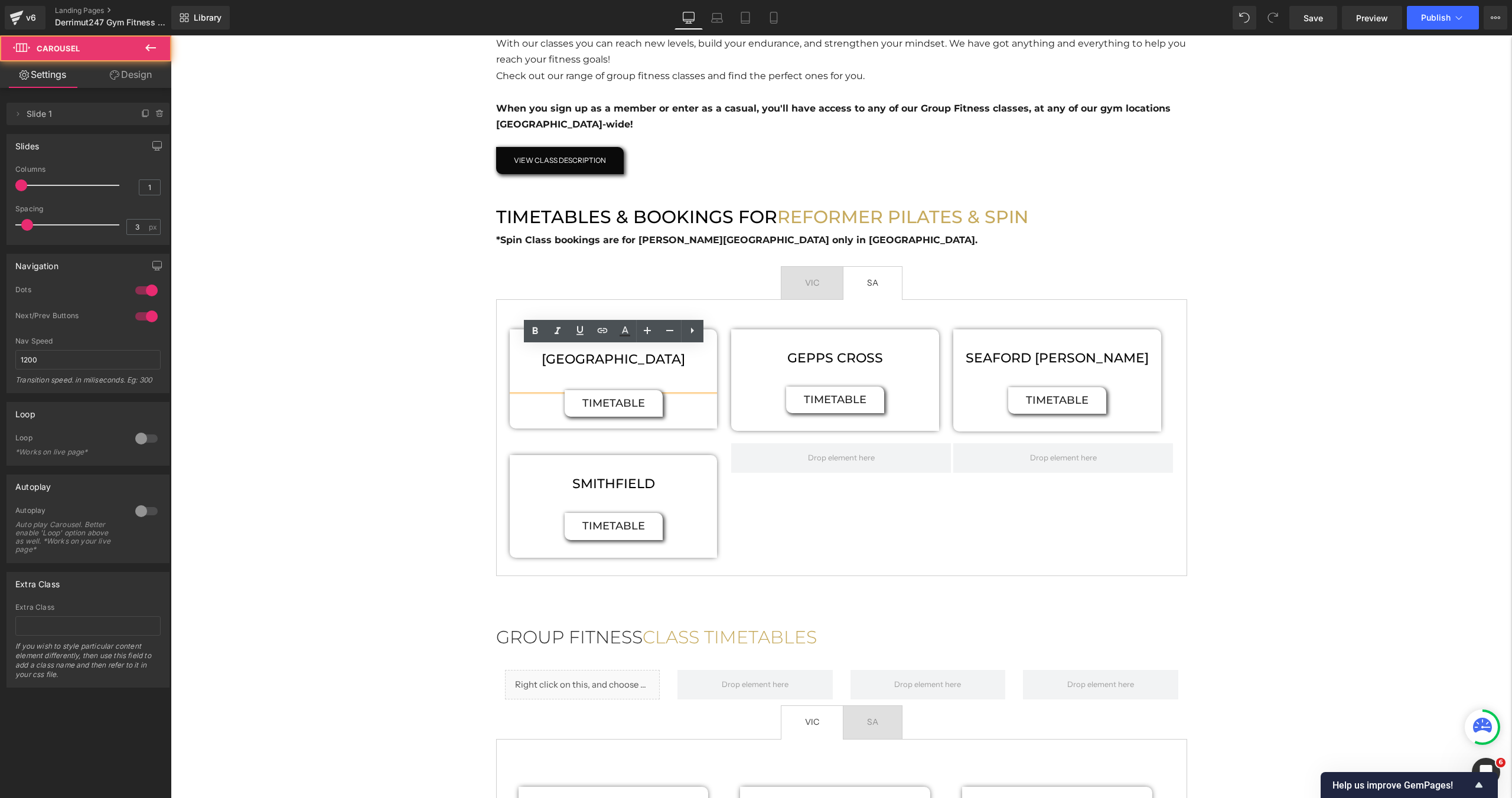
click at [677, 422] on div "WINDSORS GARDENS Heading 38px timetable Button" at bounding box center [614, 388] width 208 height 81
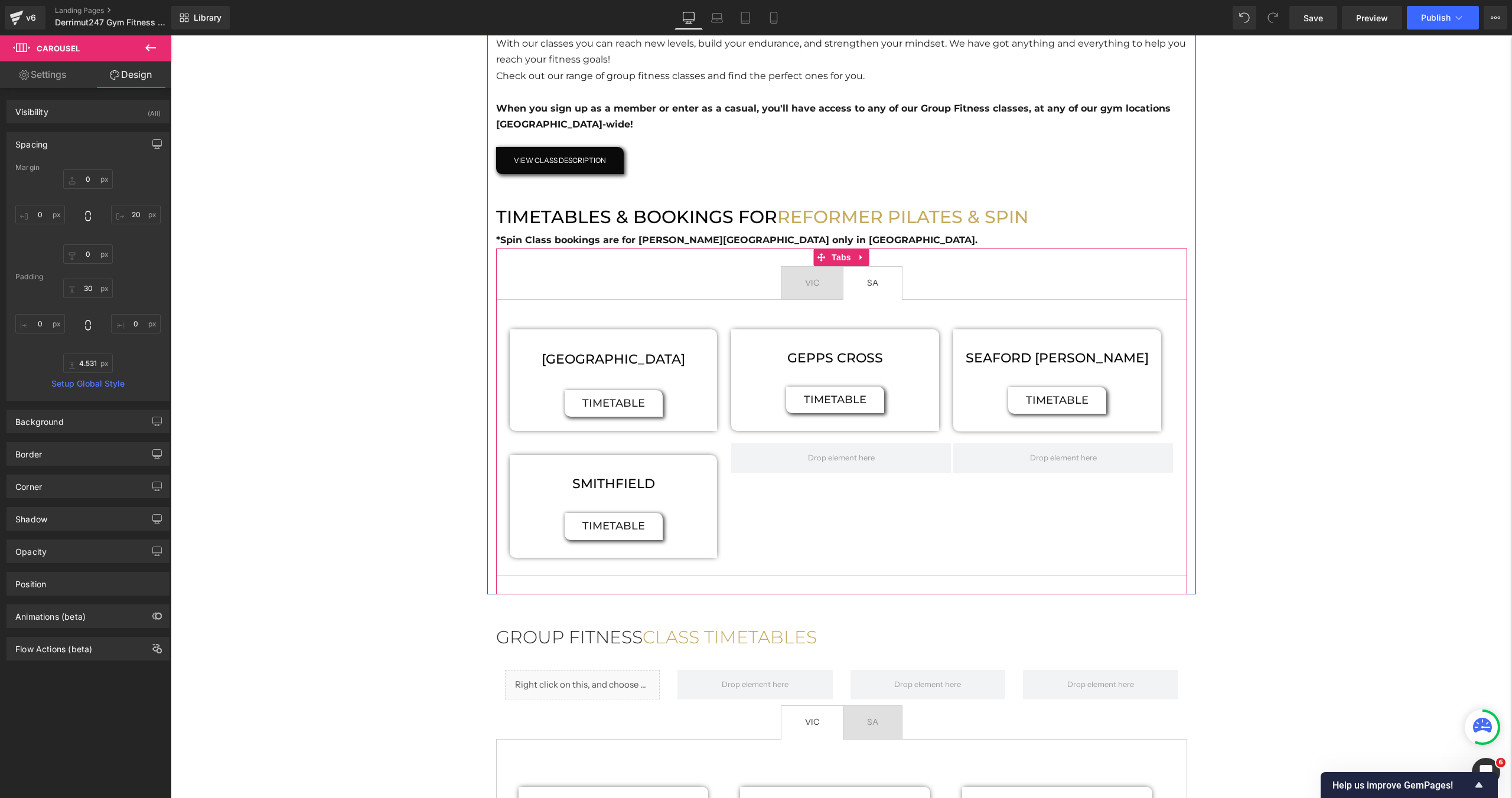
click at [807, 293] on span "VIC Text Block" at bounding box center [812, 283] width 61 height 33
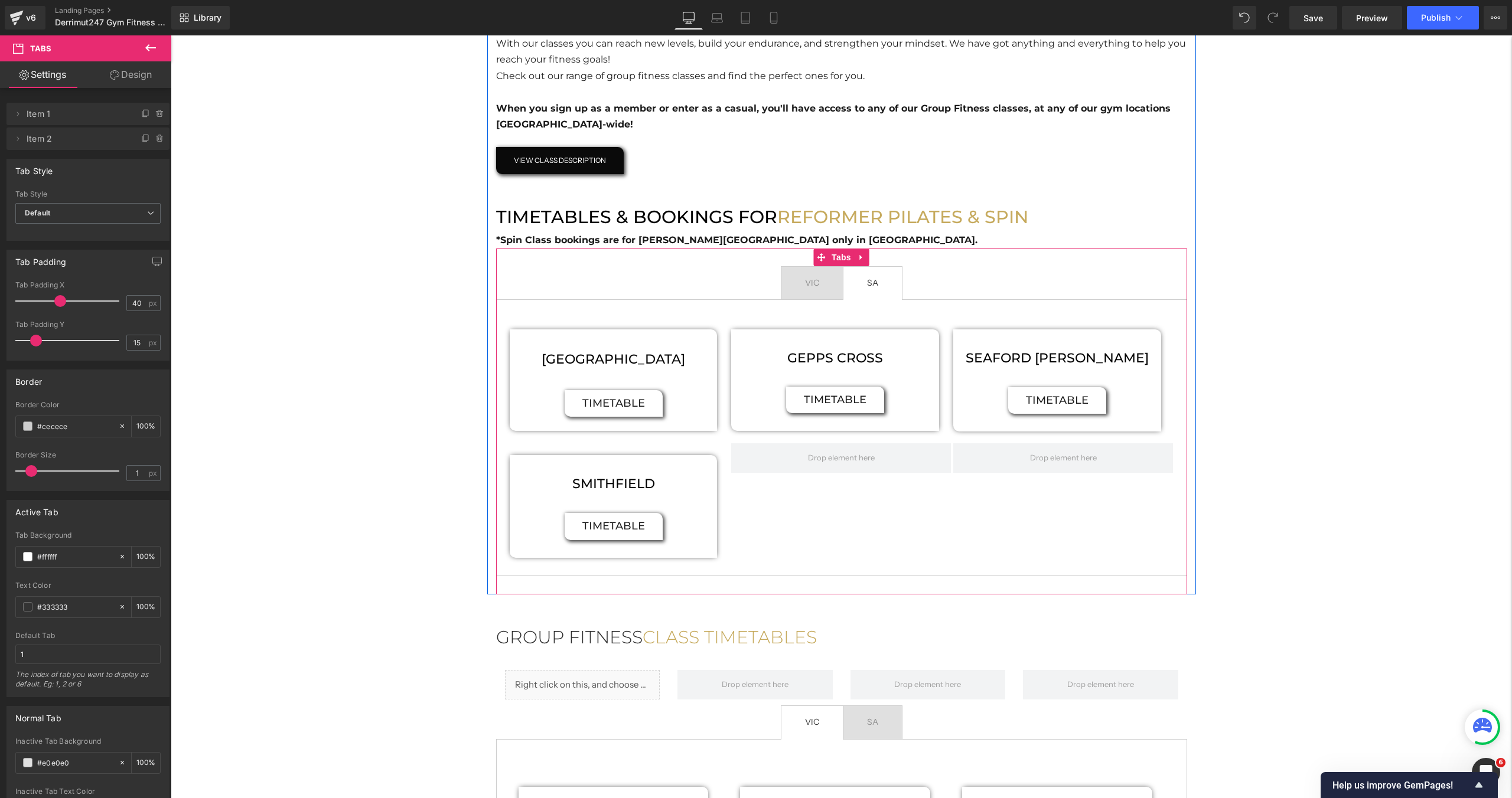
click at [859, 298] on span "SA Text Block" at bounding box center [873, 283] width 58 height 33
click at [1445, 20] on span "Publish" at bounding box center [1435, 18] width 29 height 10
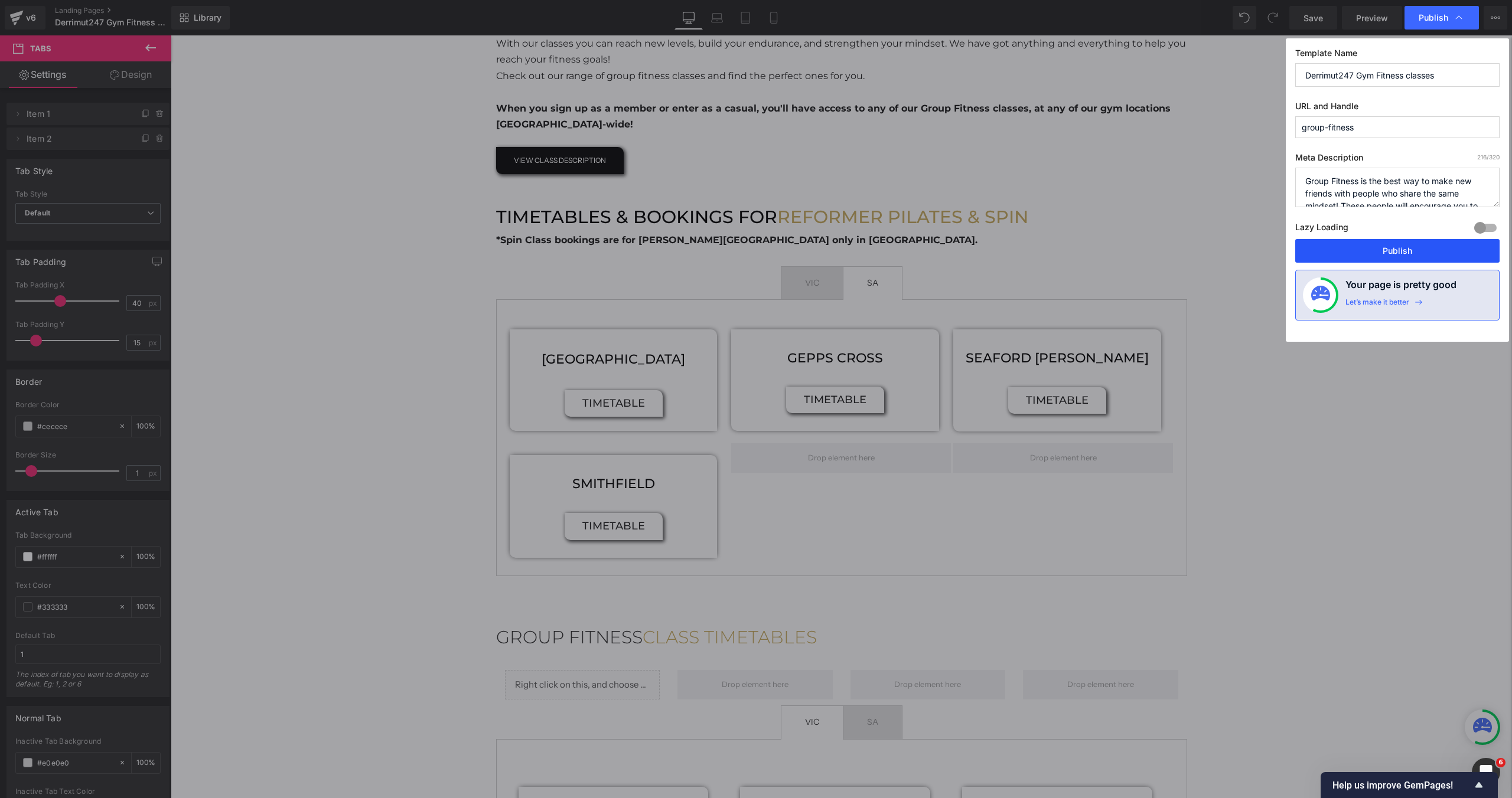
click at [1343, 250] on button "Publish" at bounding box center [1397, 251] width 204 height 24
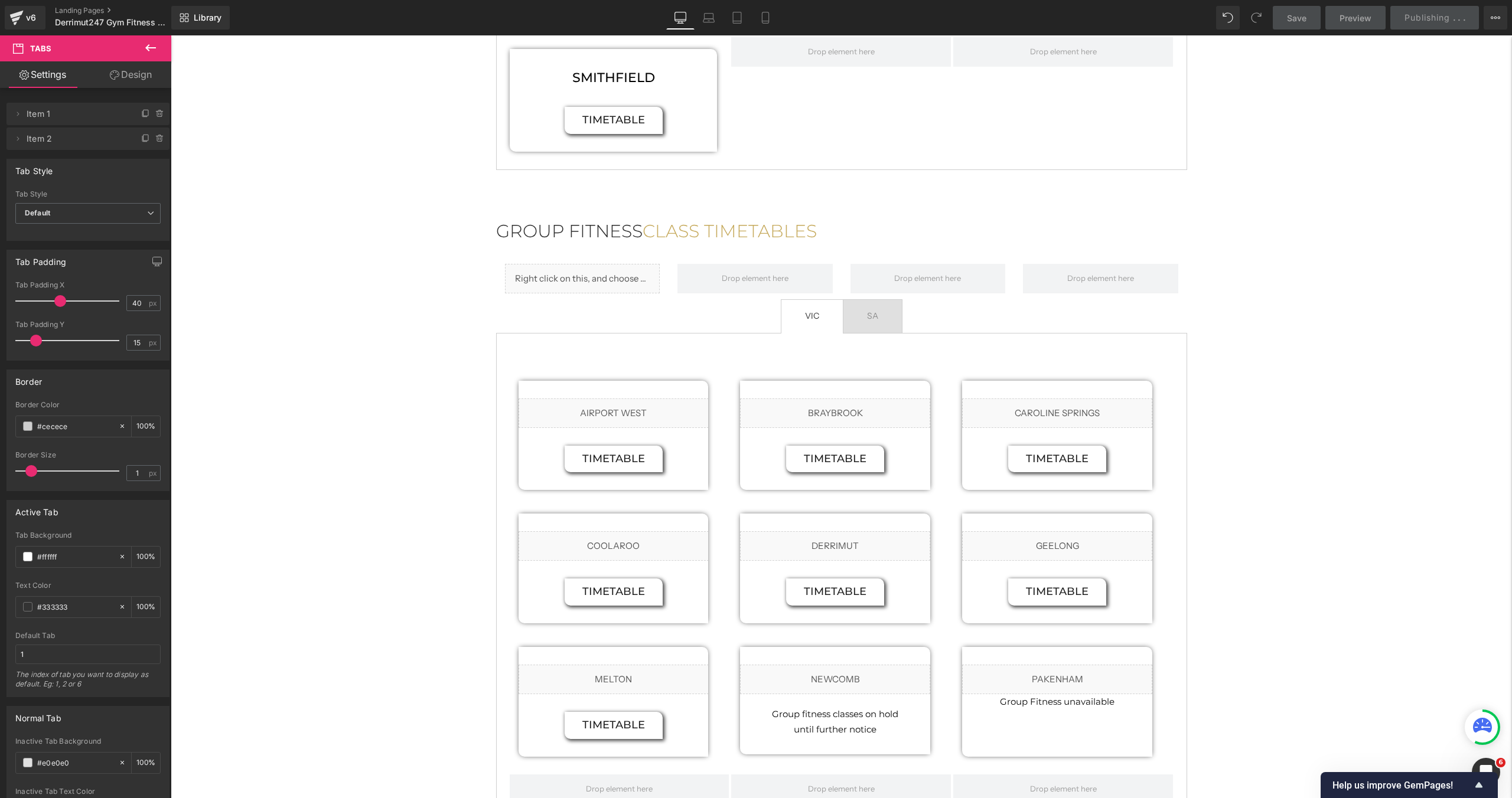
scroll to position [992, 0]
click at [878, 328] on span "SA Text Block" at bounding box center [873, 317] width 58 height 33
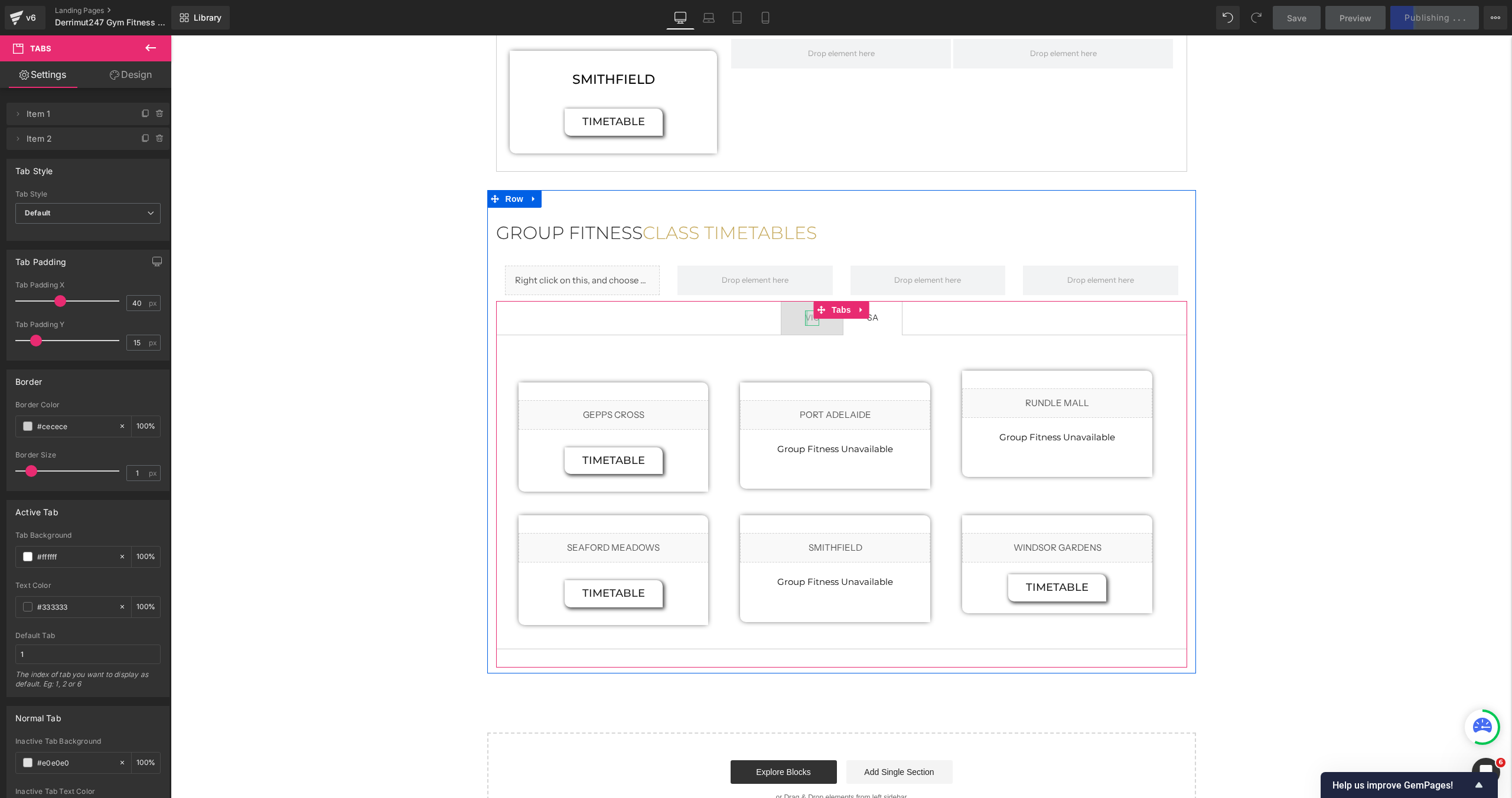
click at [806, 325] on div at bounding box center [806, 317] width 3 height 15
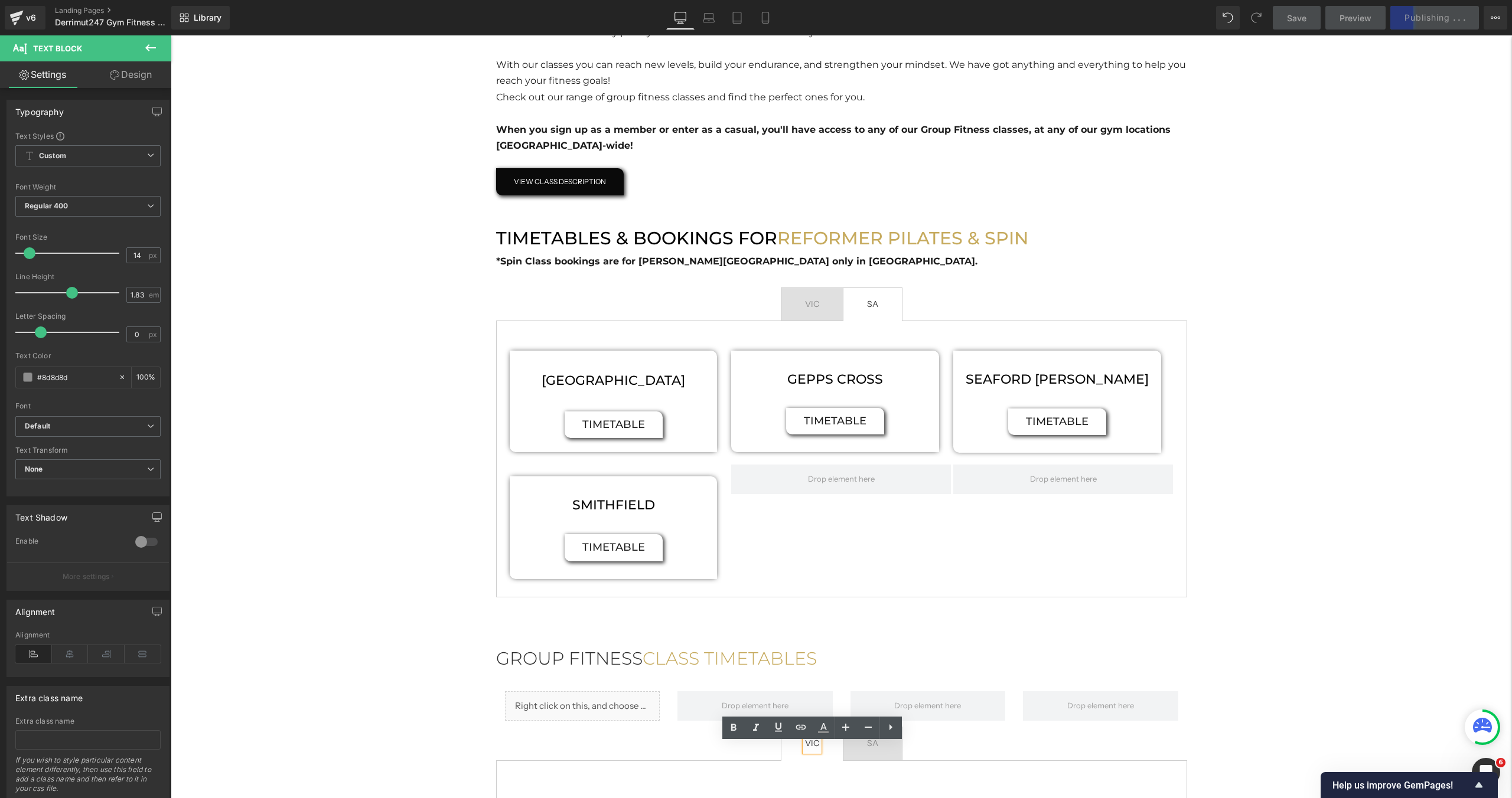
scroll to position [568, 0]
